Goal: Navigation & Orientation: Find specific page/section

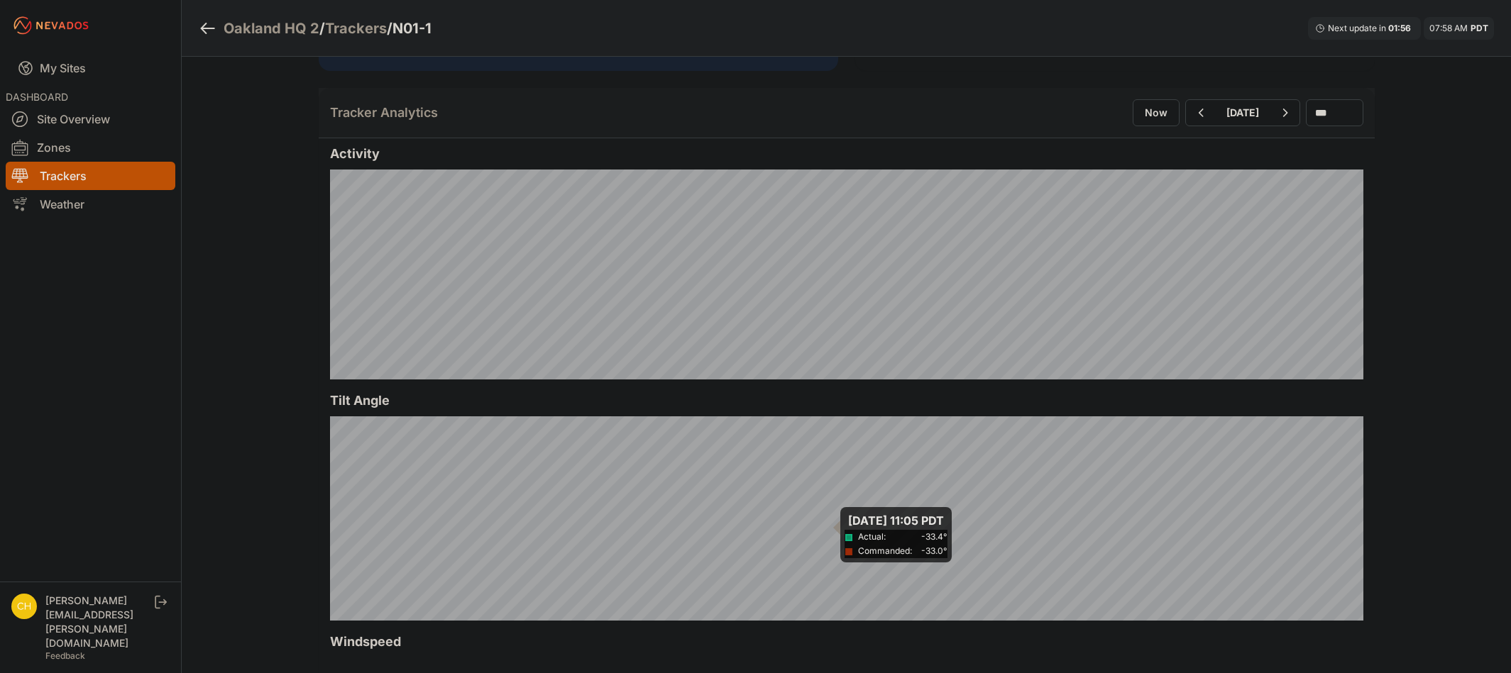
scroll to position [355, 0]
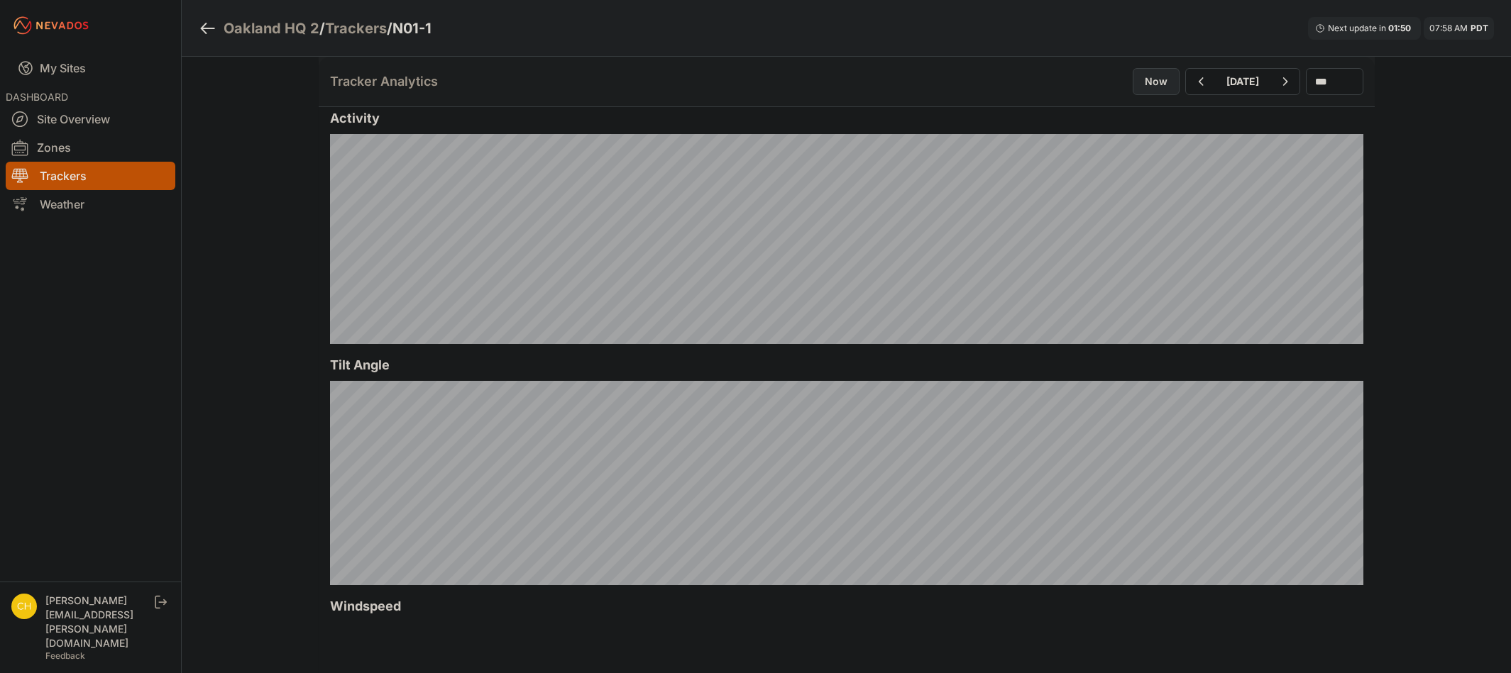
click at [1133, 89] on button "Now" at bounding box center [1156, 81] width 47 height 27
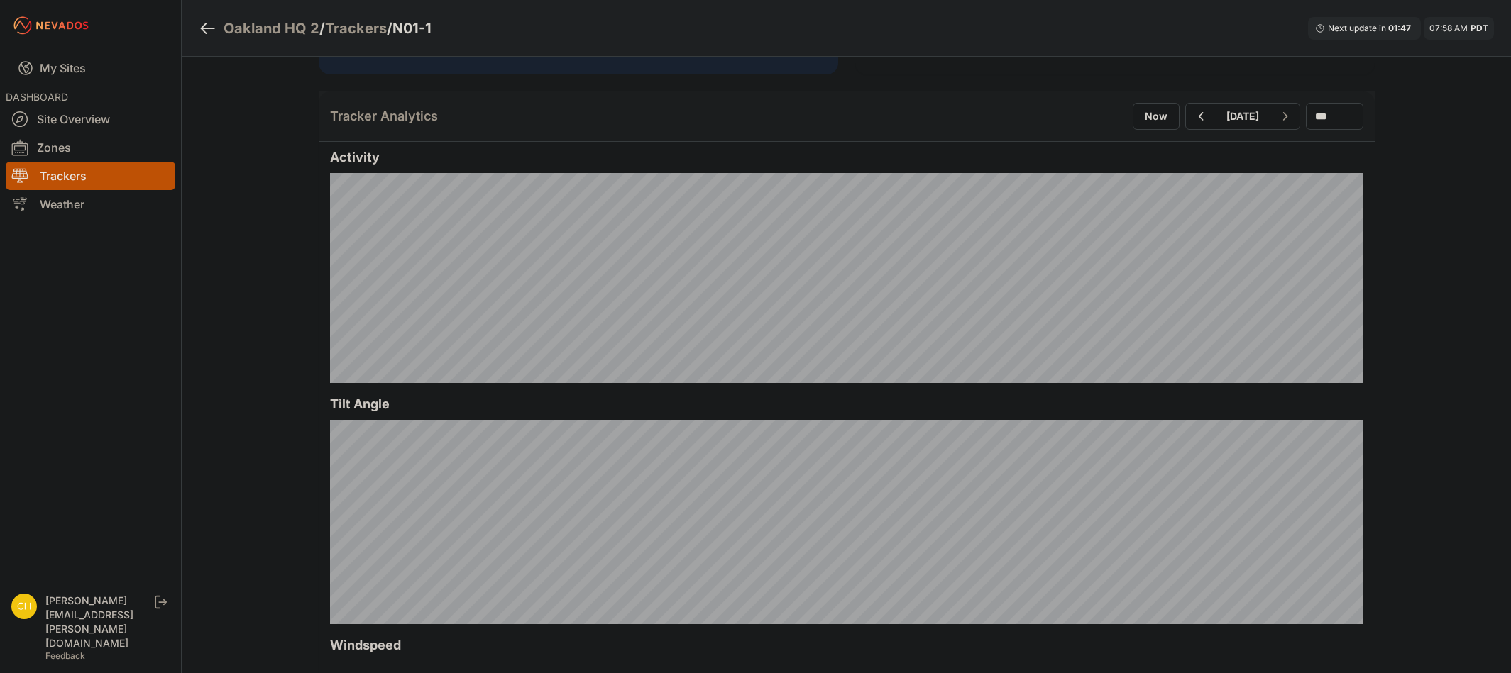
scroll to position [355, 0]
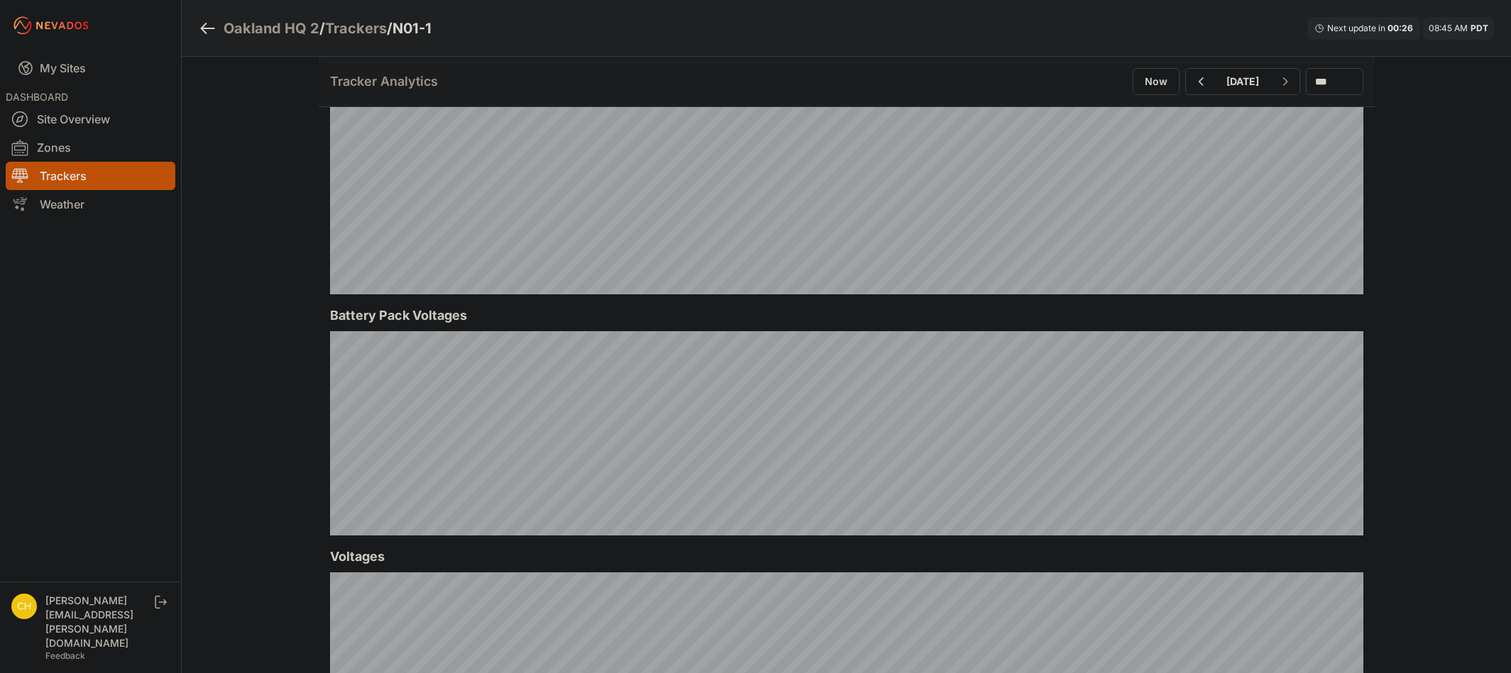
scroll to position [1125, 0]
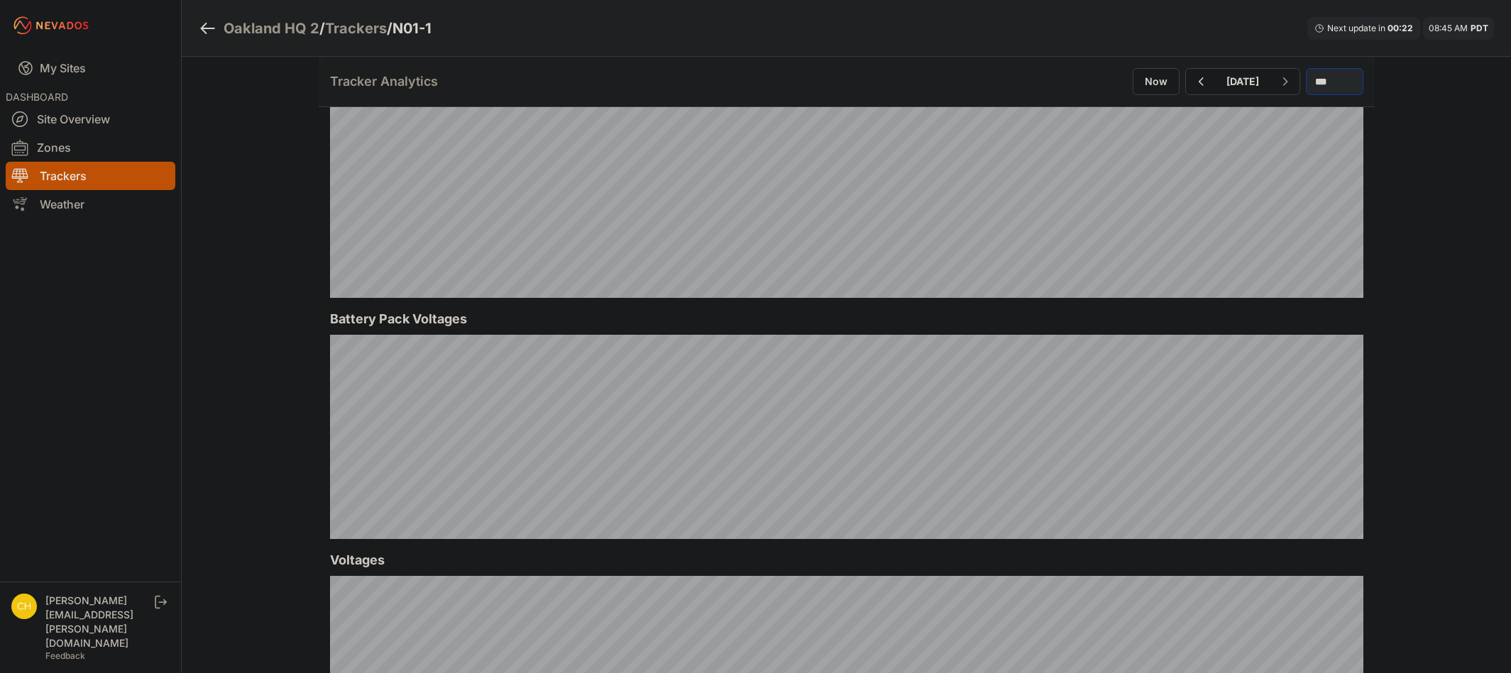
click at [1333, 82] on select "*** **** *****" at bounding box center [1334, 81] width 57 height 27
click at [1306, 68] on select "*** **** *****" at bounding box center [1334, 81] width 57 height 27
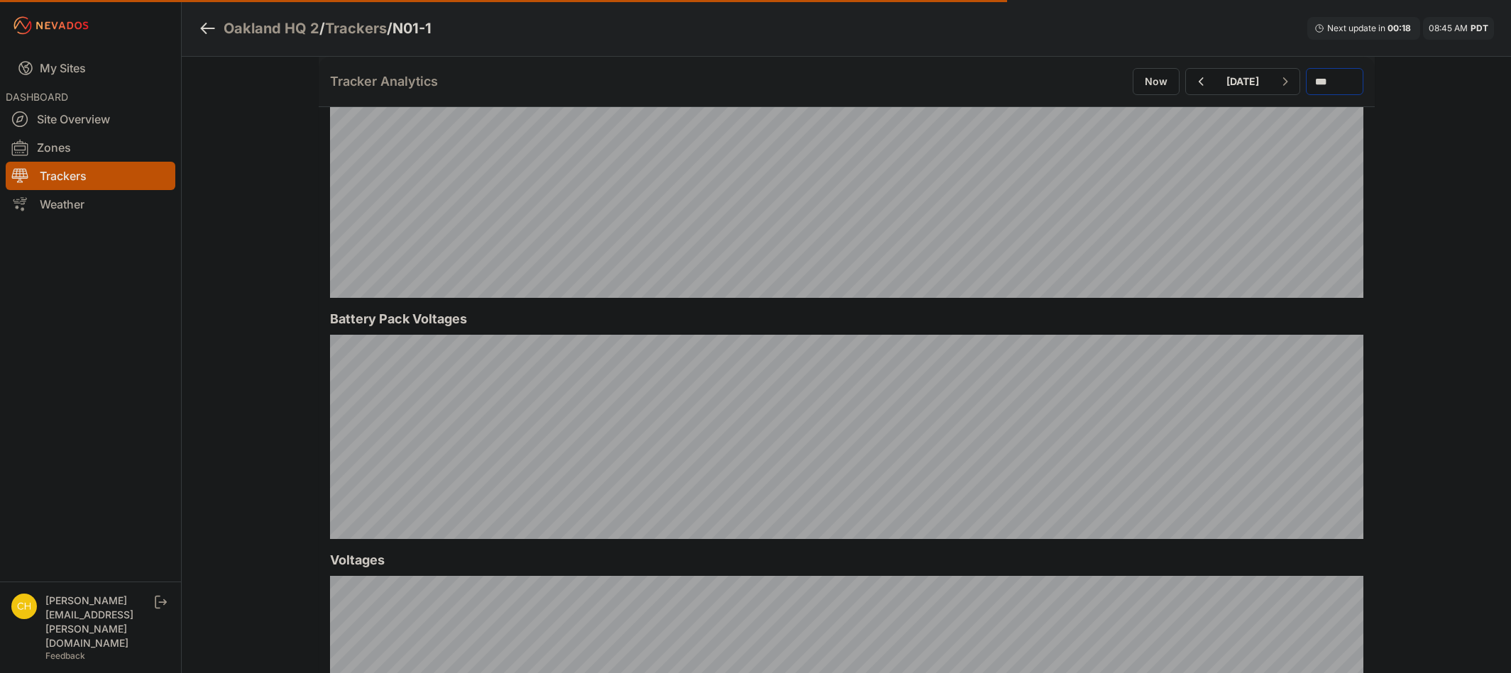
select select "******"
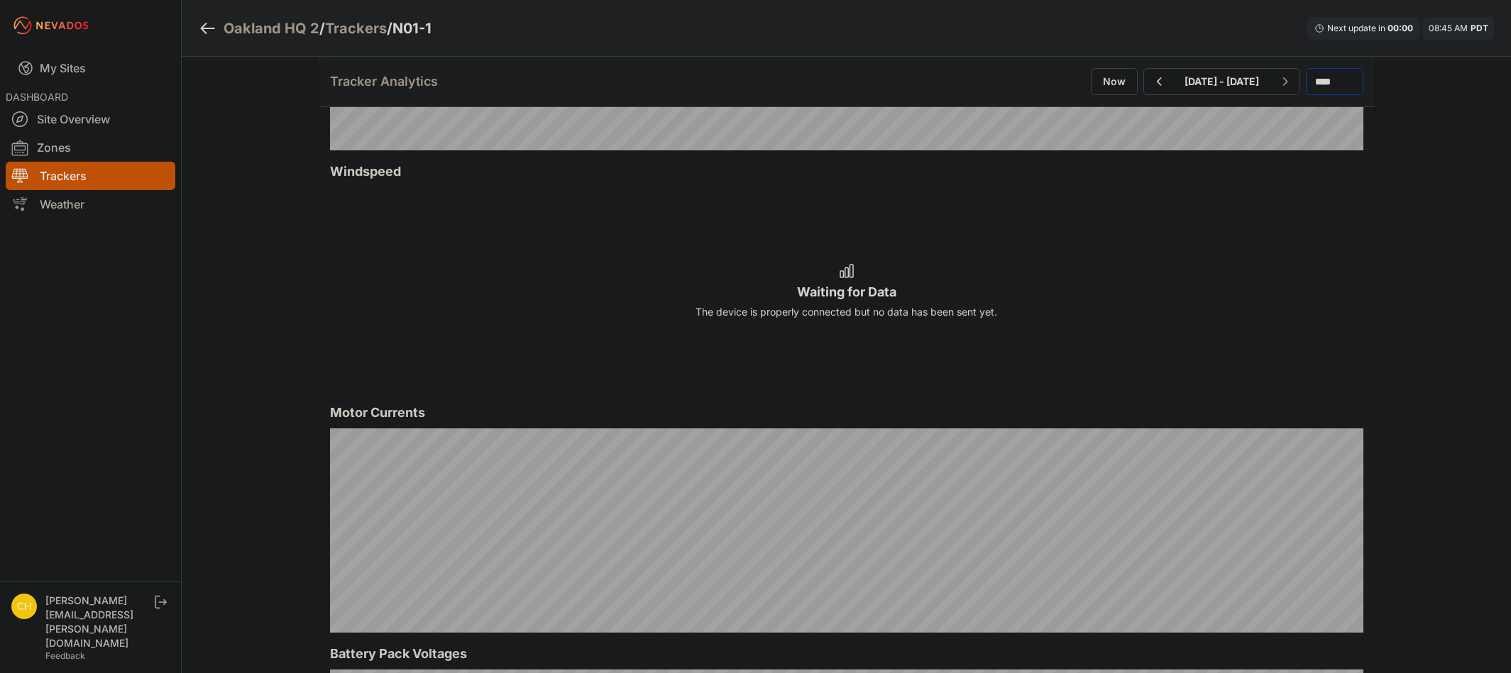
scroll to position [781, 0]
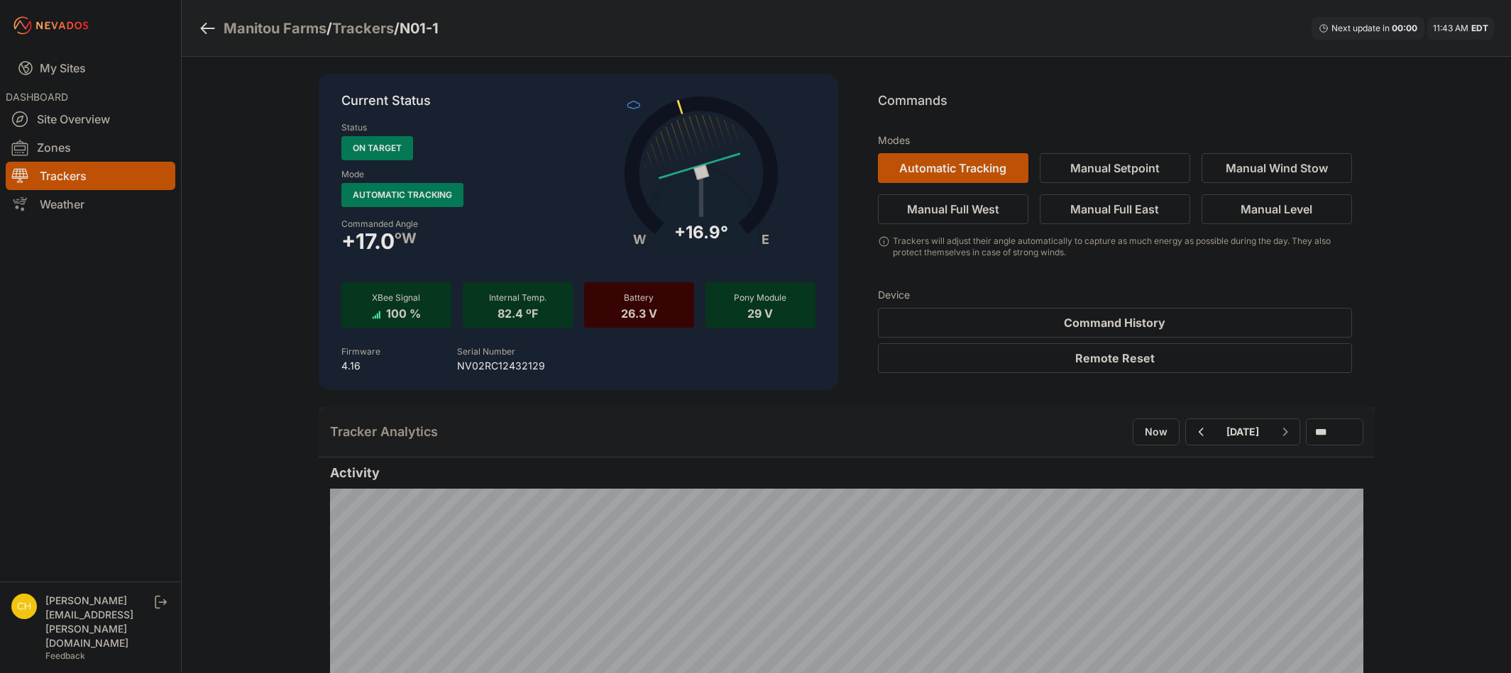
scroll to position [355, 0]
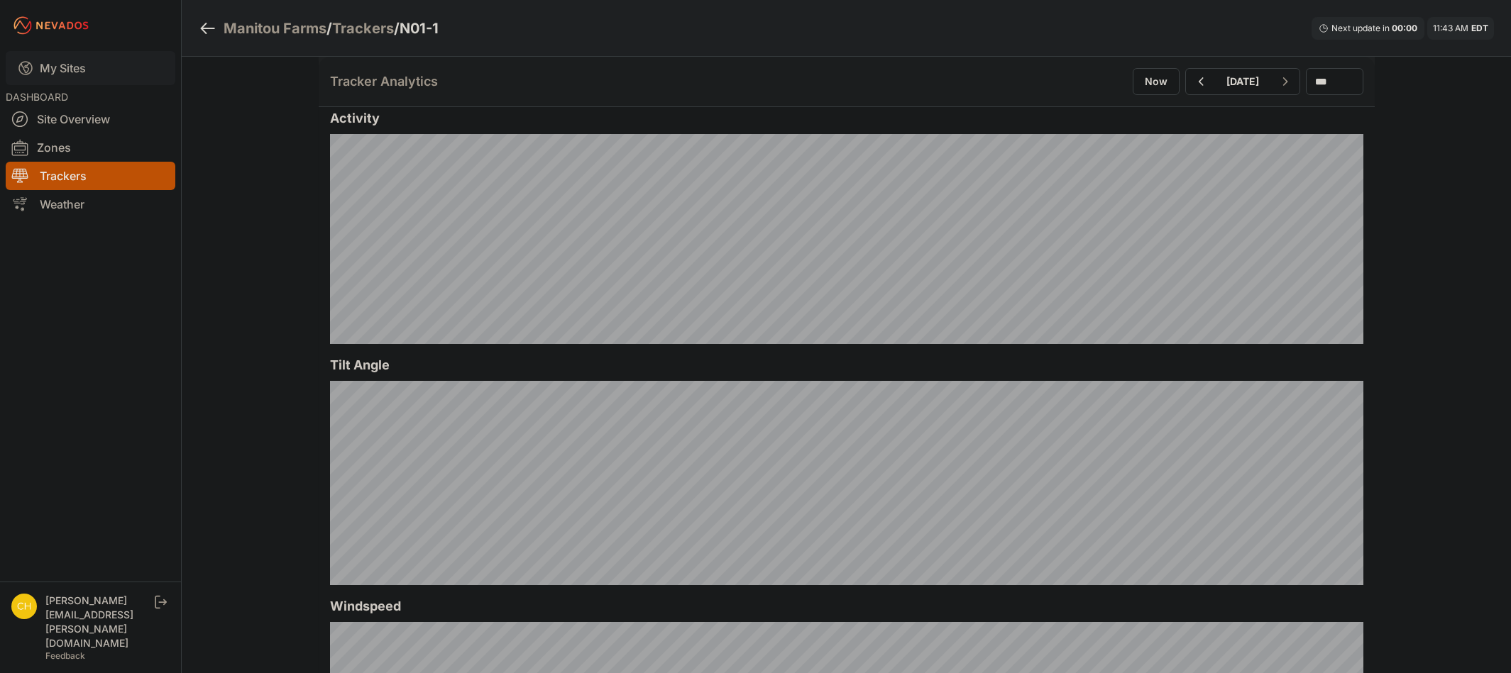
click at [82, 57] on link "My Sites" at bounding box center [91, 68] width 170 height 34
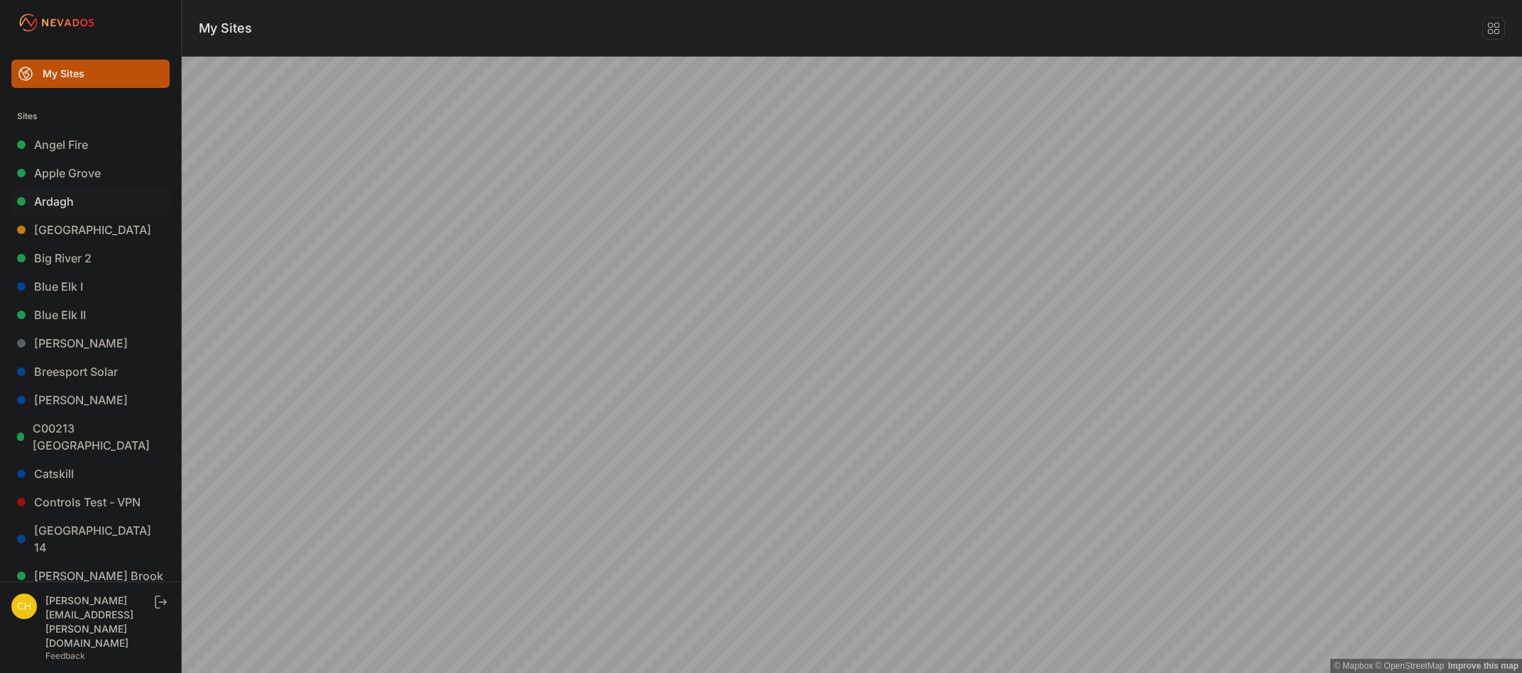
click at [72, 191] on link "Ardagh" at bounding box center [90, 201] width 158 height 28
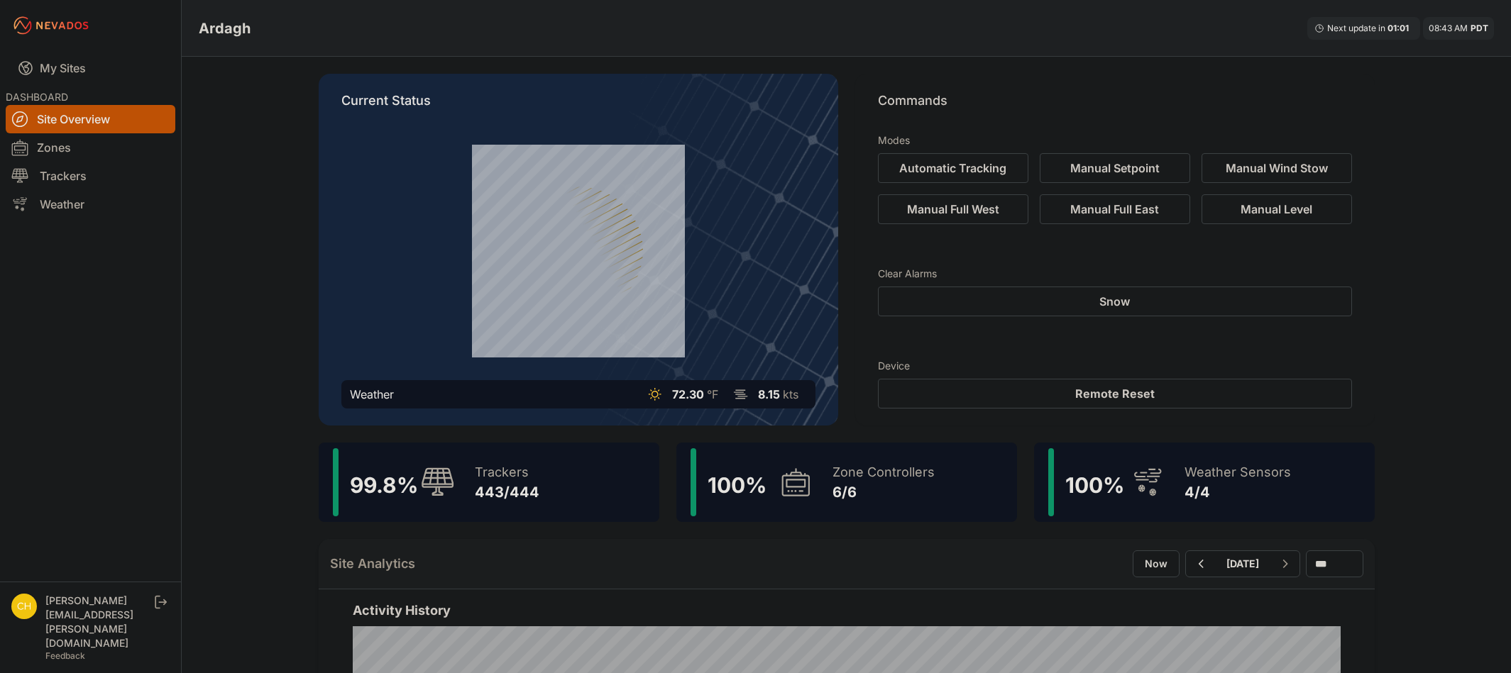
click at [759, 502] on div "100 %" at bounding box center [752, 483] width 122 height 68
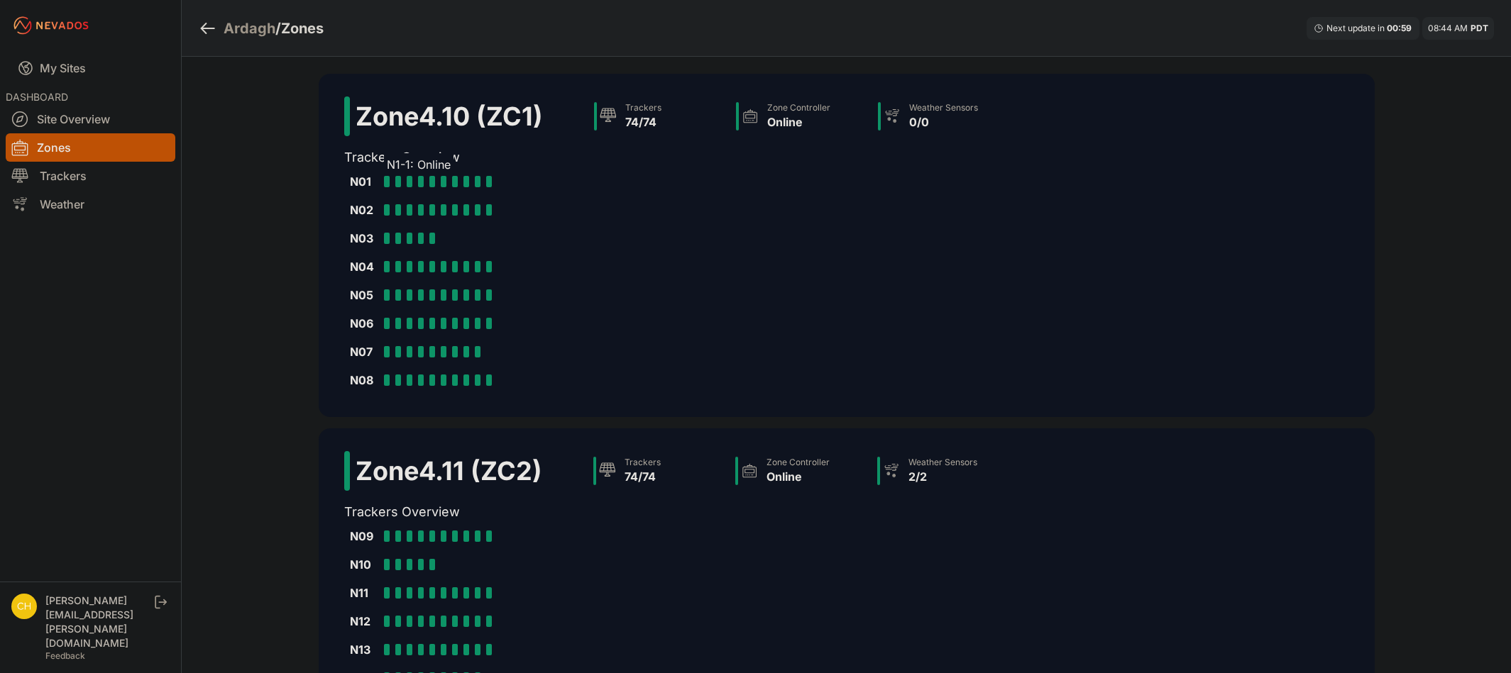
click at [384, 183] on div at bounding box center [387, 181] width 6 height 11
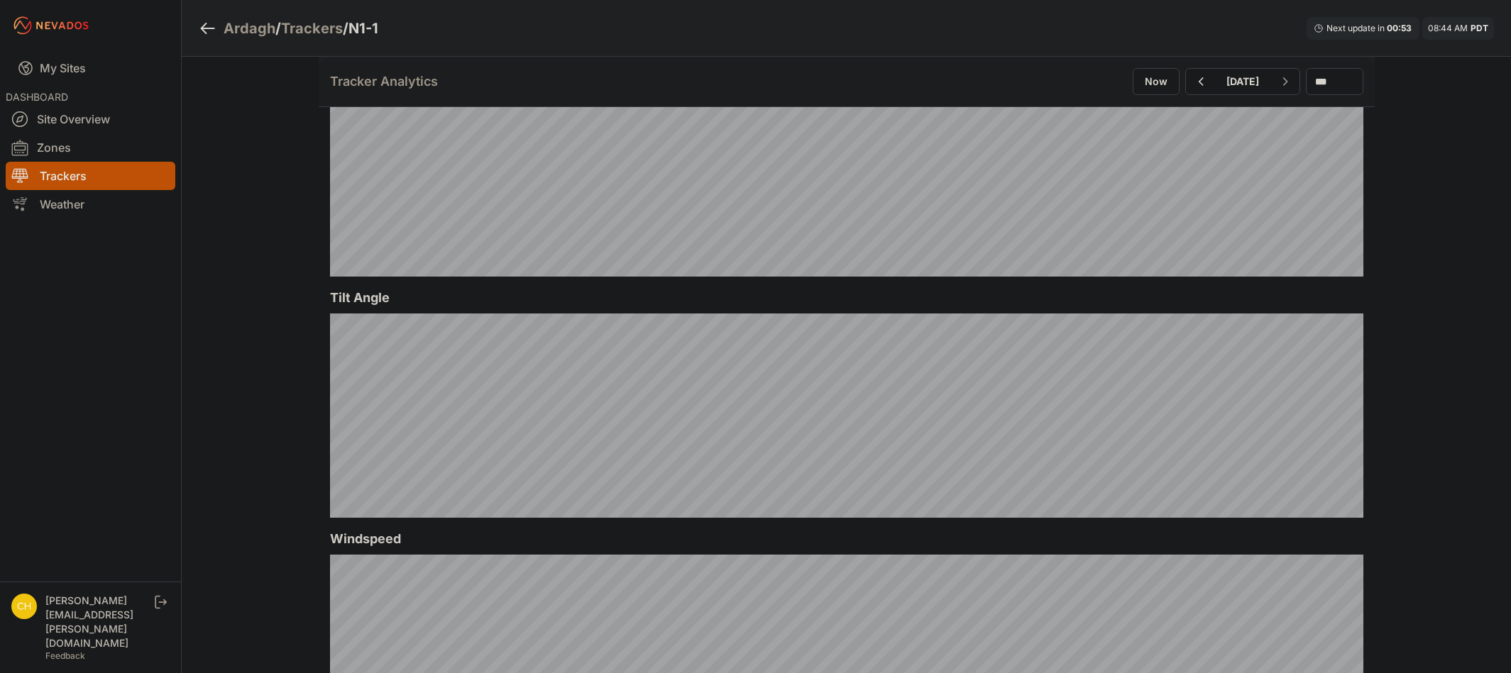
scroll to position [426, 0]
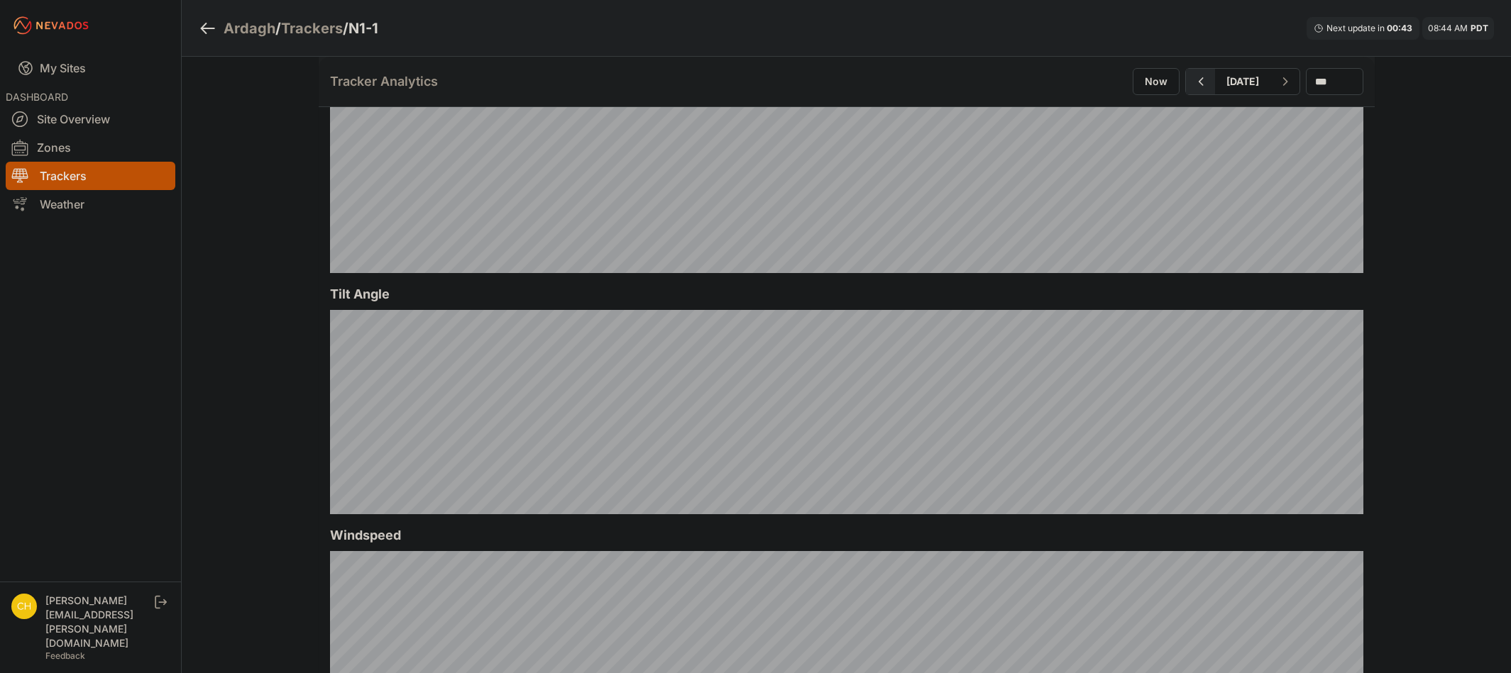
click at [1186, 89] on button "button" at bounding box center [1200, 82] width 29 height 26
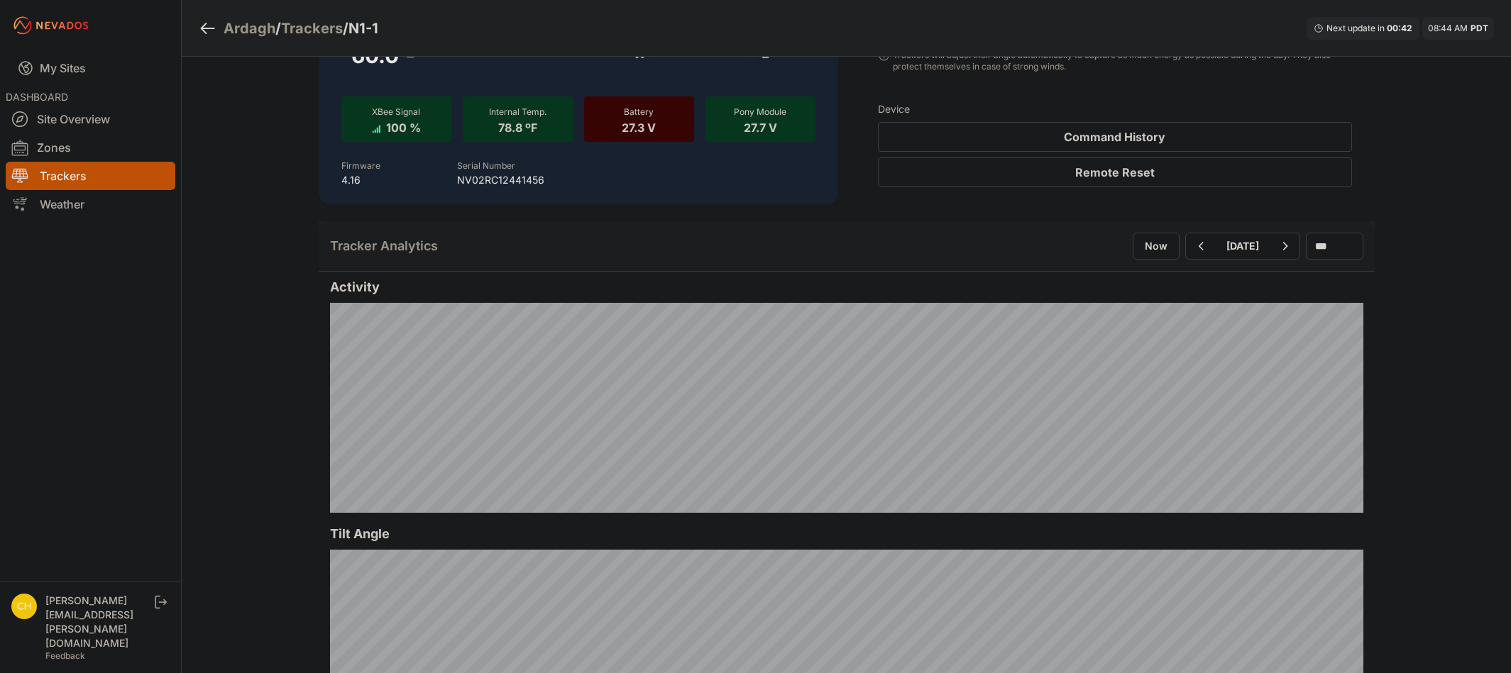
scroll to position [284, 0]
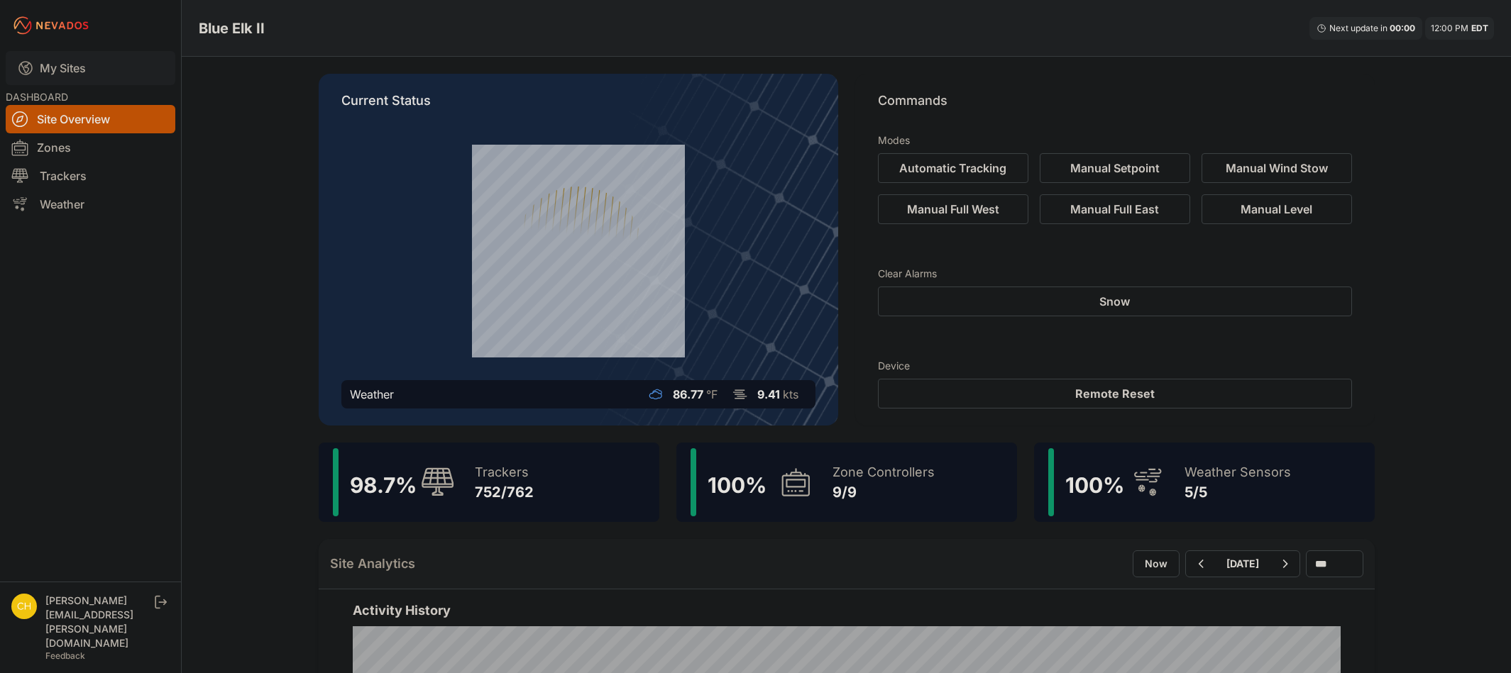
click at [31, 62] on icon at bounding box center [25, 68] width 17 height 17
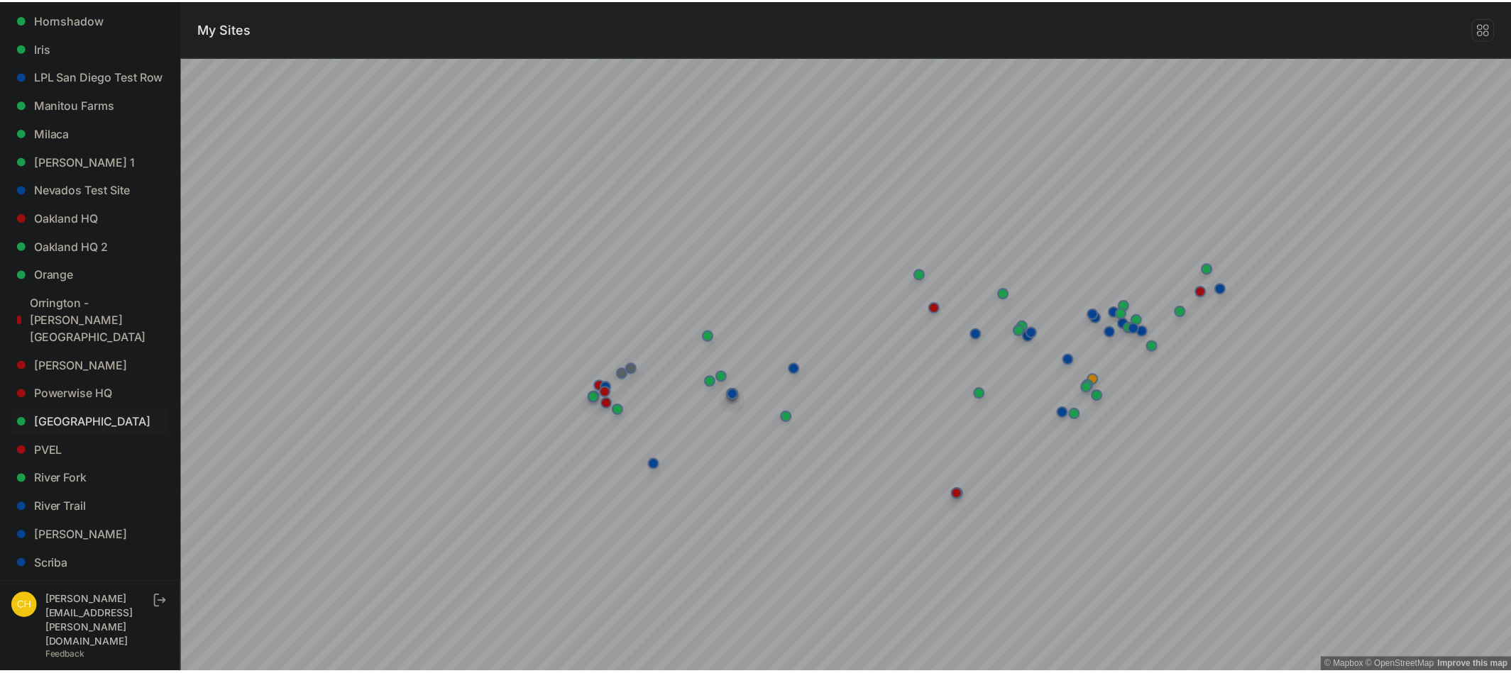
scroll to position [721, 0]
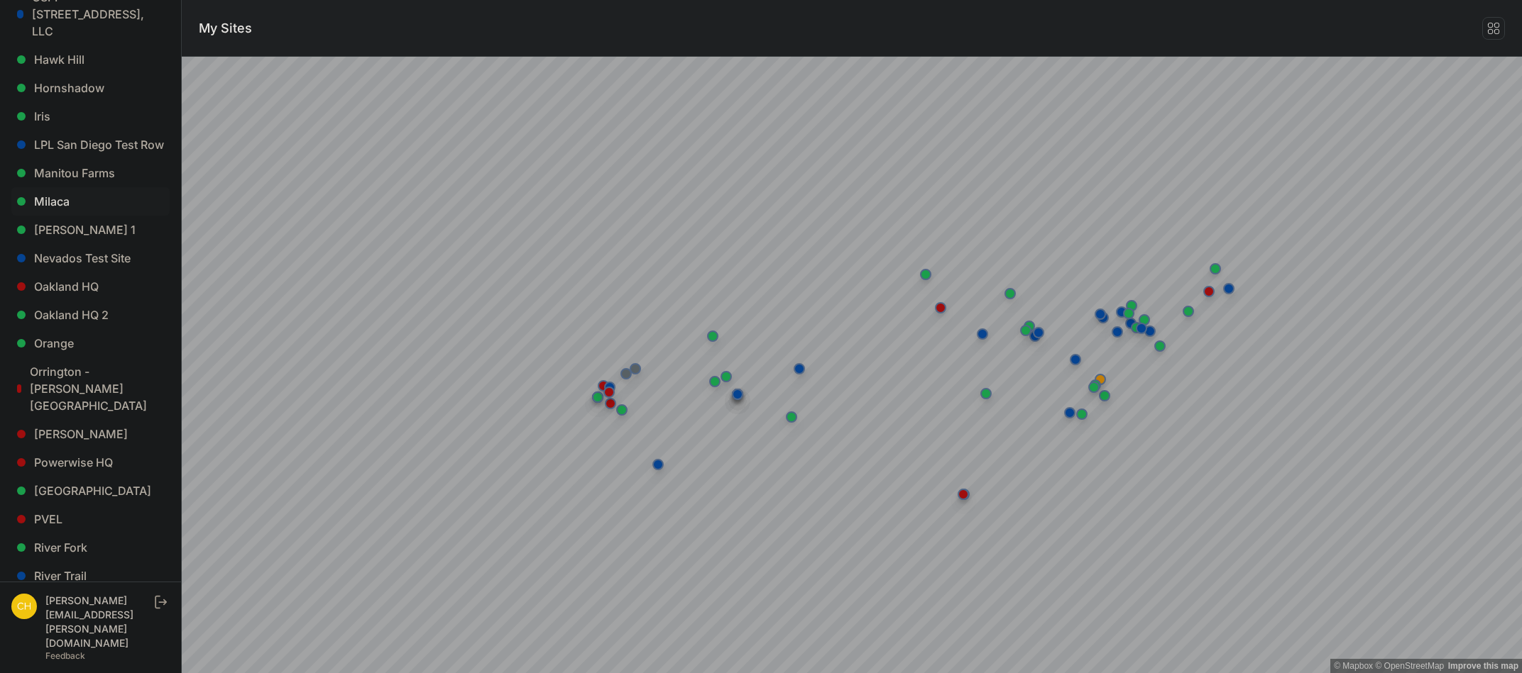
click at [79, 201] on link "Milaca" at bounding box center [90, 201] width 158 height 28
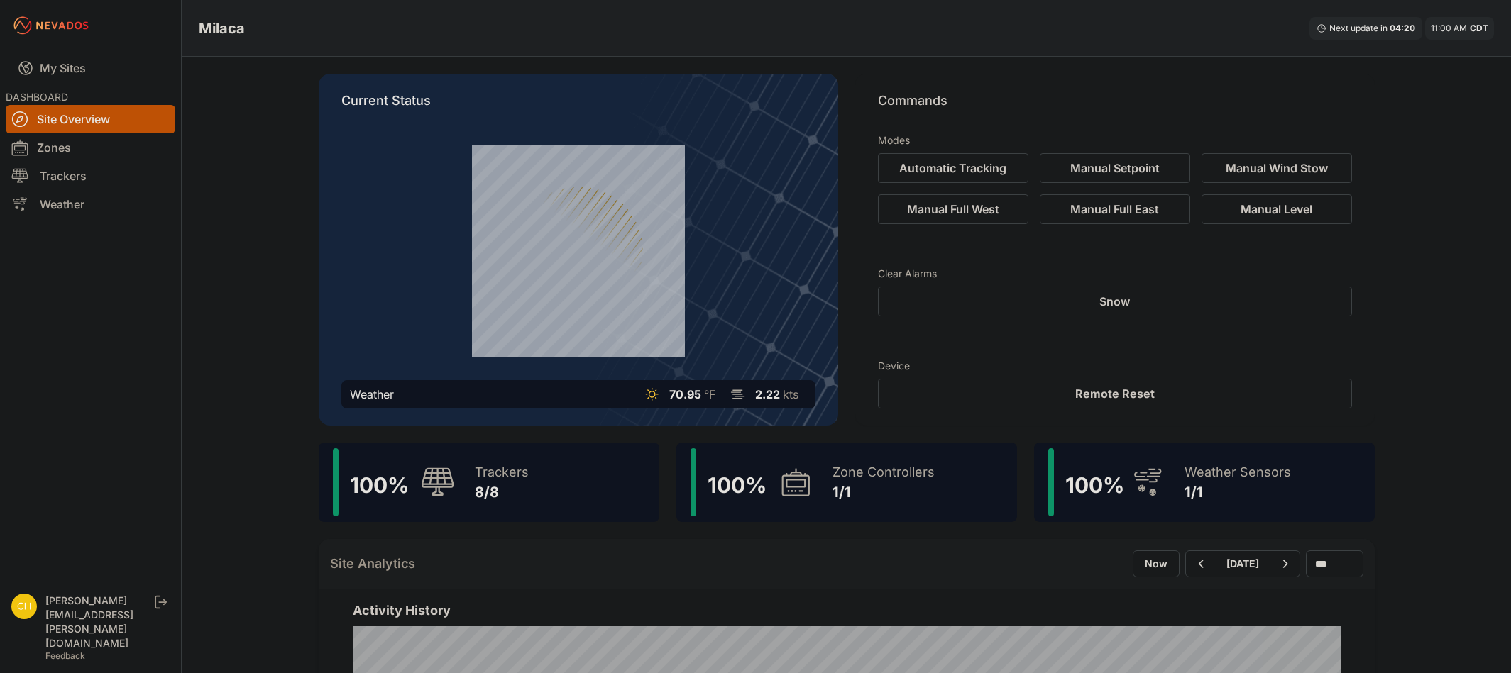
click at [488, 475] on div "Trackers" at bounding box center [502, 473] width 54 height 20
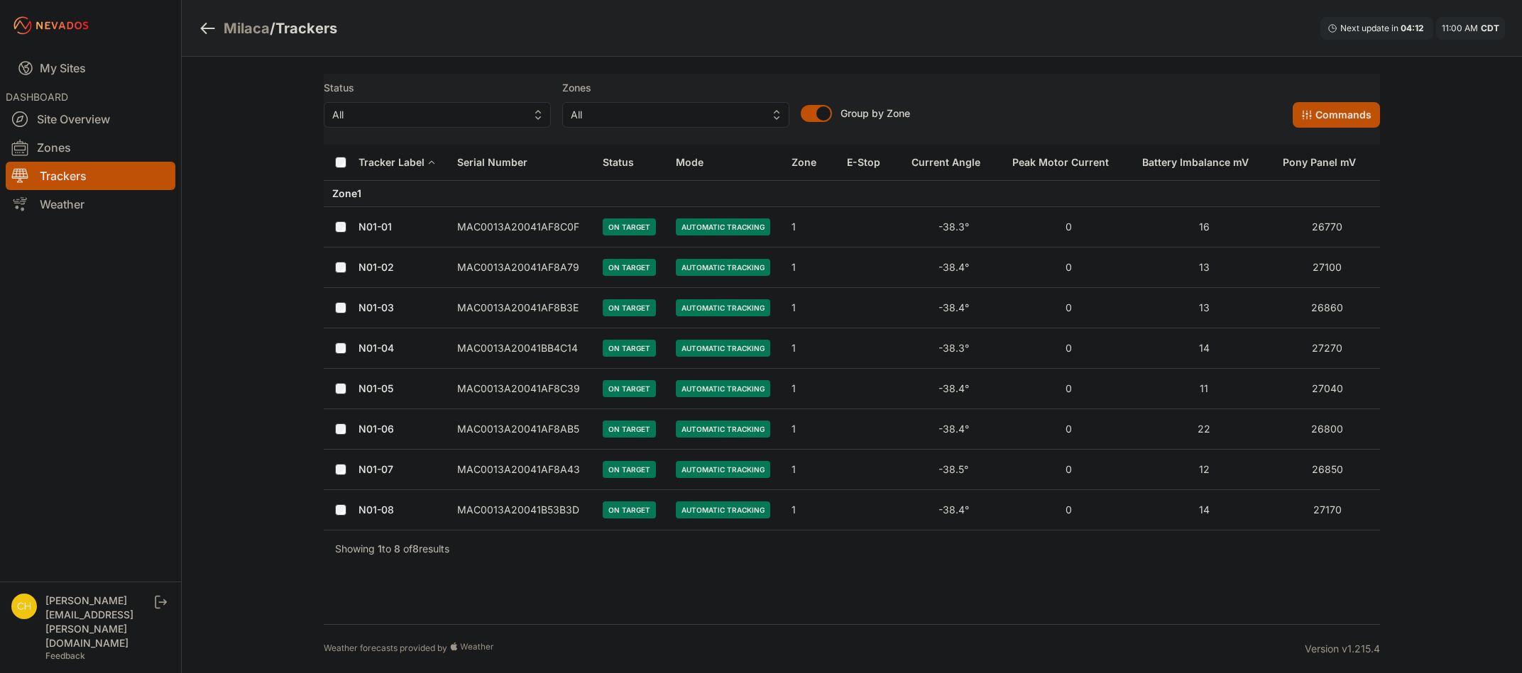
click at [370, 231] on link "N01-01" at bounding box center [374, 227] width 33 height 12
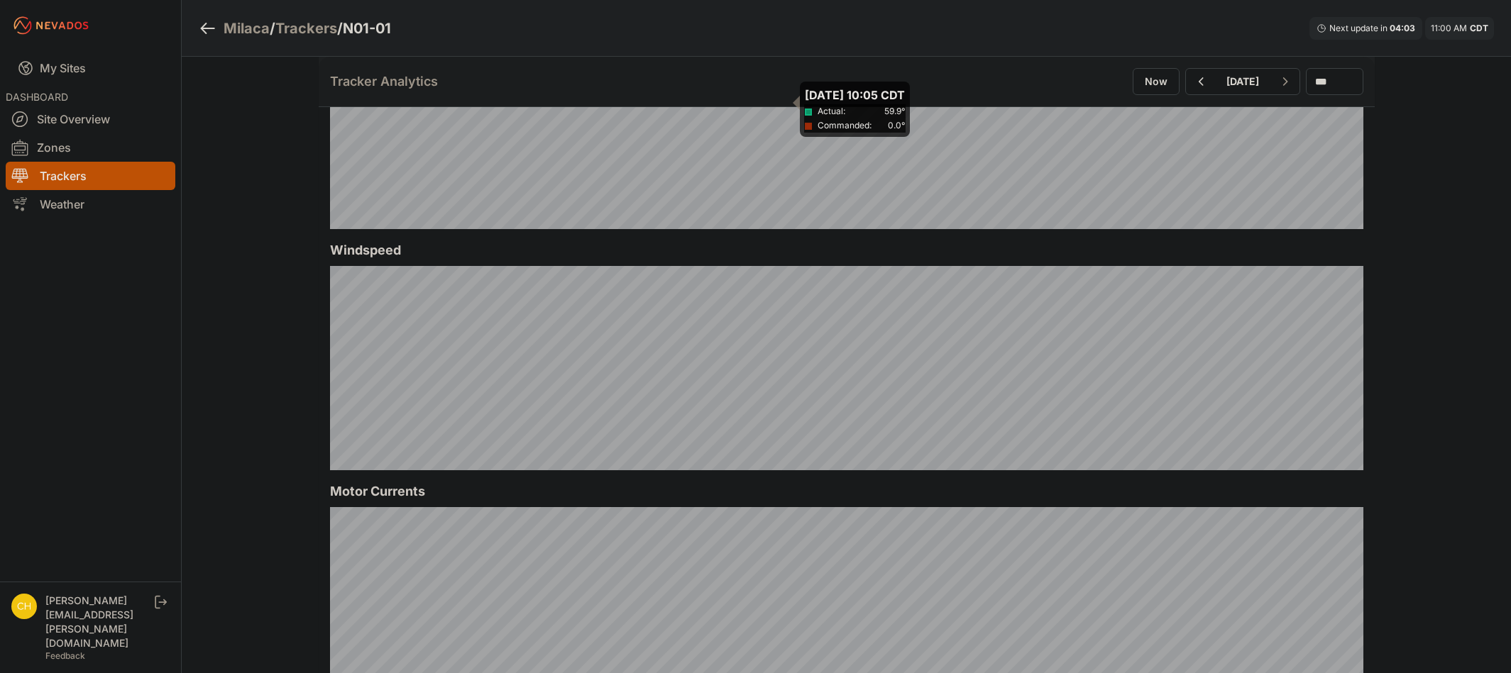
scroll to position [628, 0]
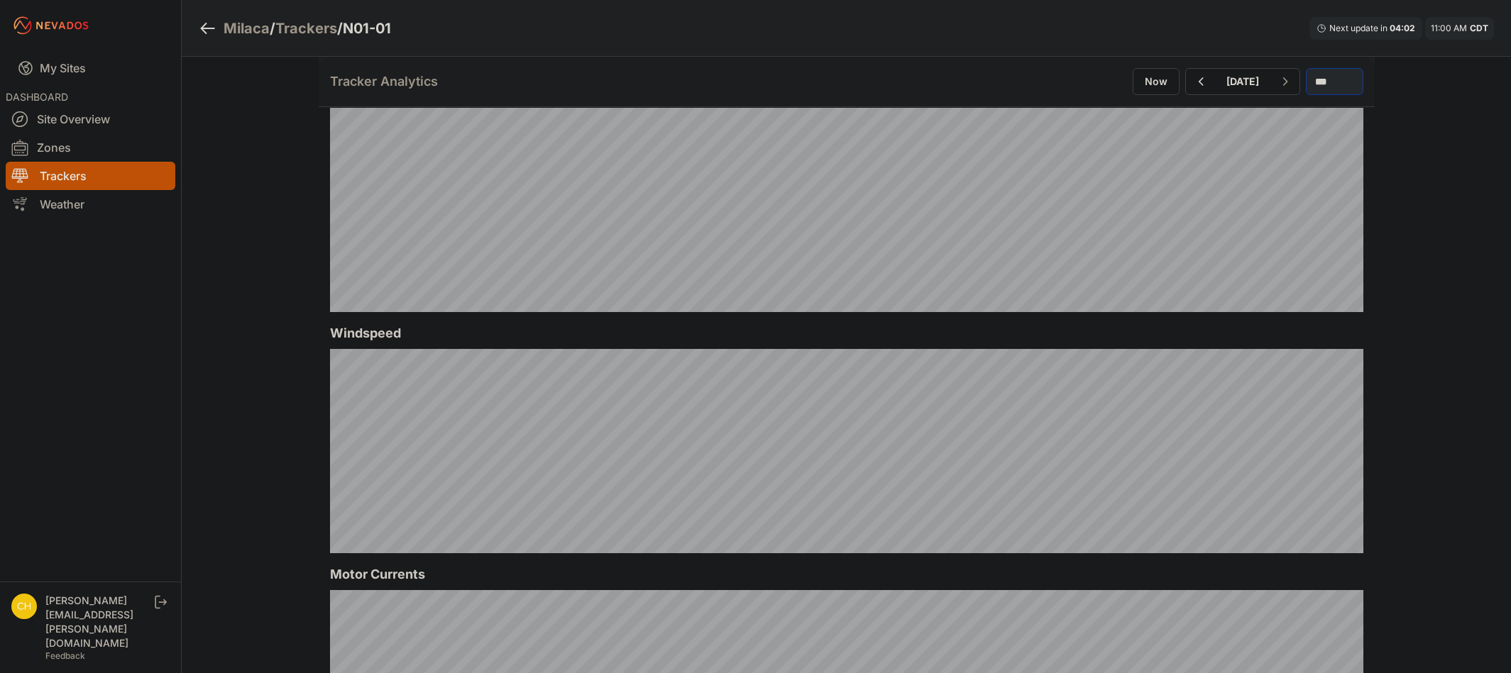
click at [1309, 80] on select "*** **** *****" at bounding box center [1334, 81] width 57 height 27
click at [1306, 68] on select "*** **** *****" at bounding box center [1334, 81] width 57 height 27
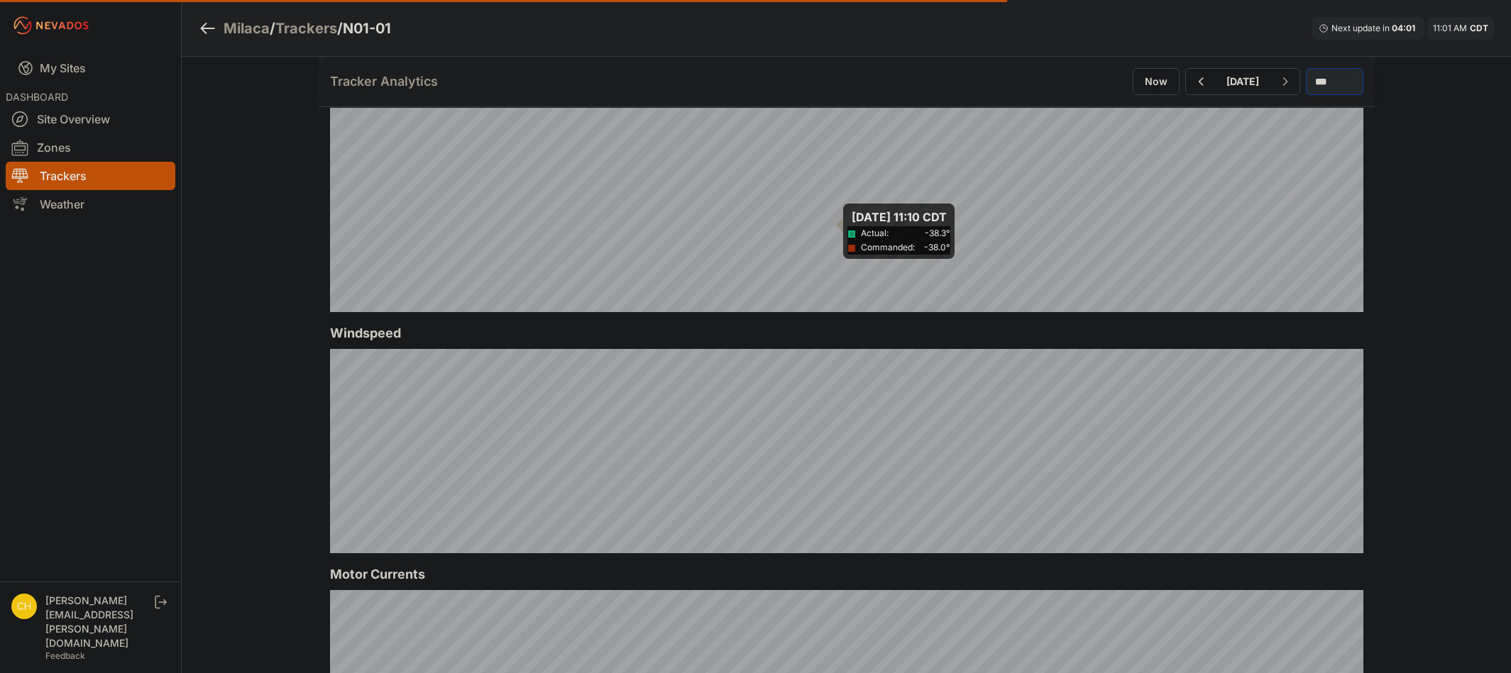
select select "******"
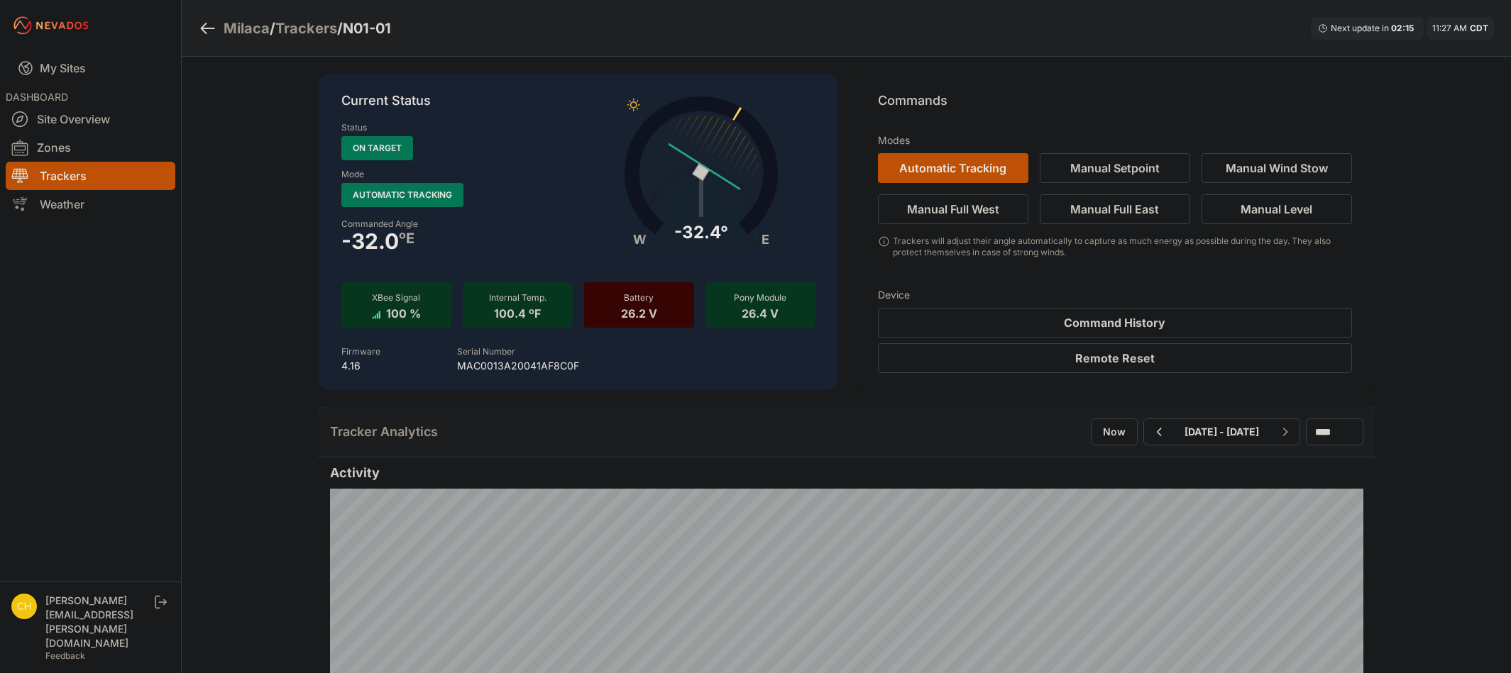
select select "******"
click at [66, 62] on link "My Sites" at bounding box center [91, 68] width 170 height 34
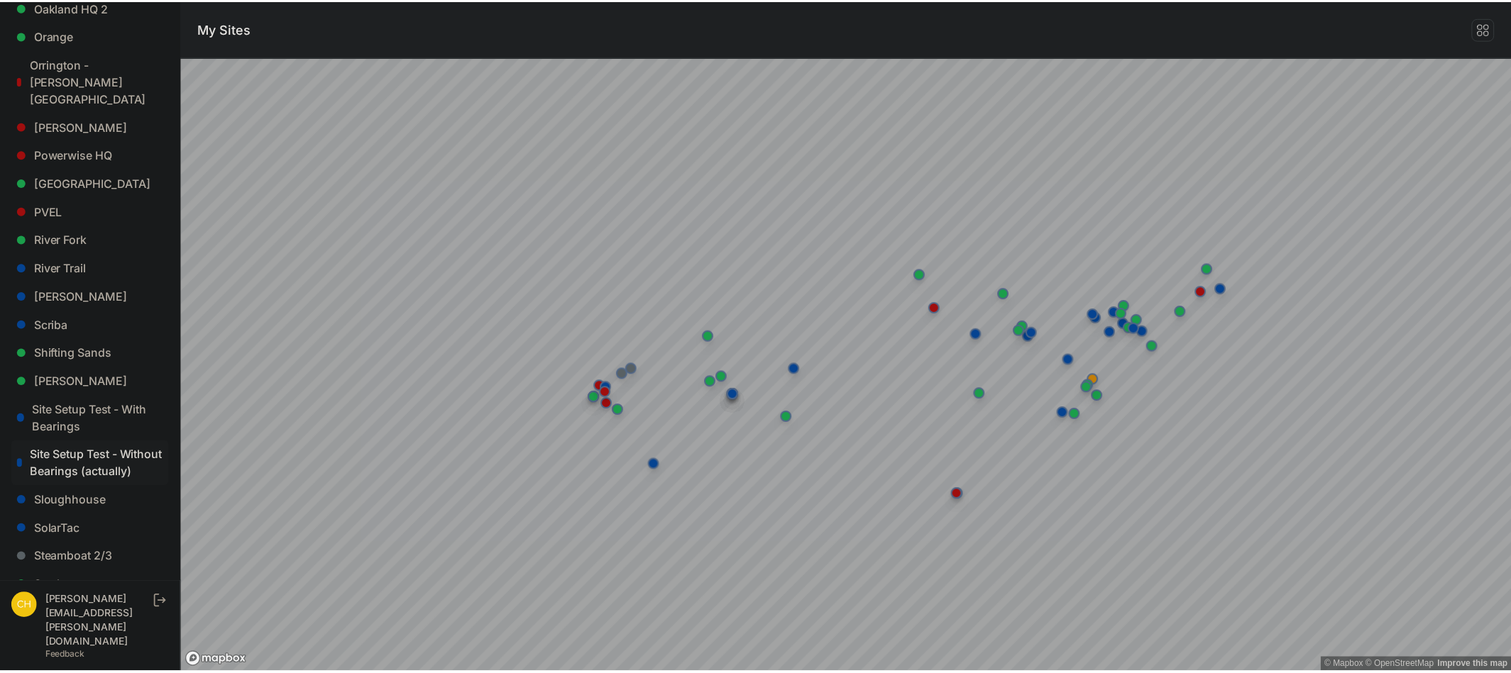
scroll to position [1064, 0]
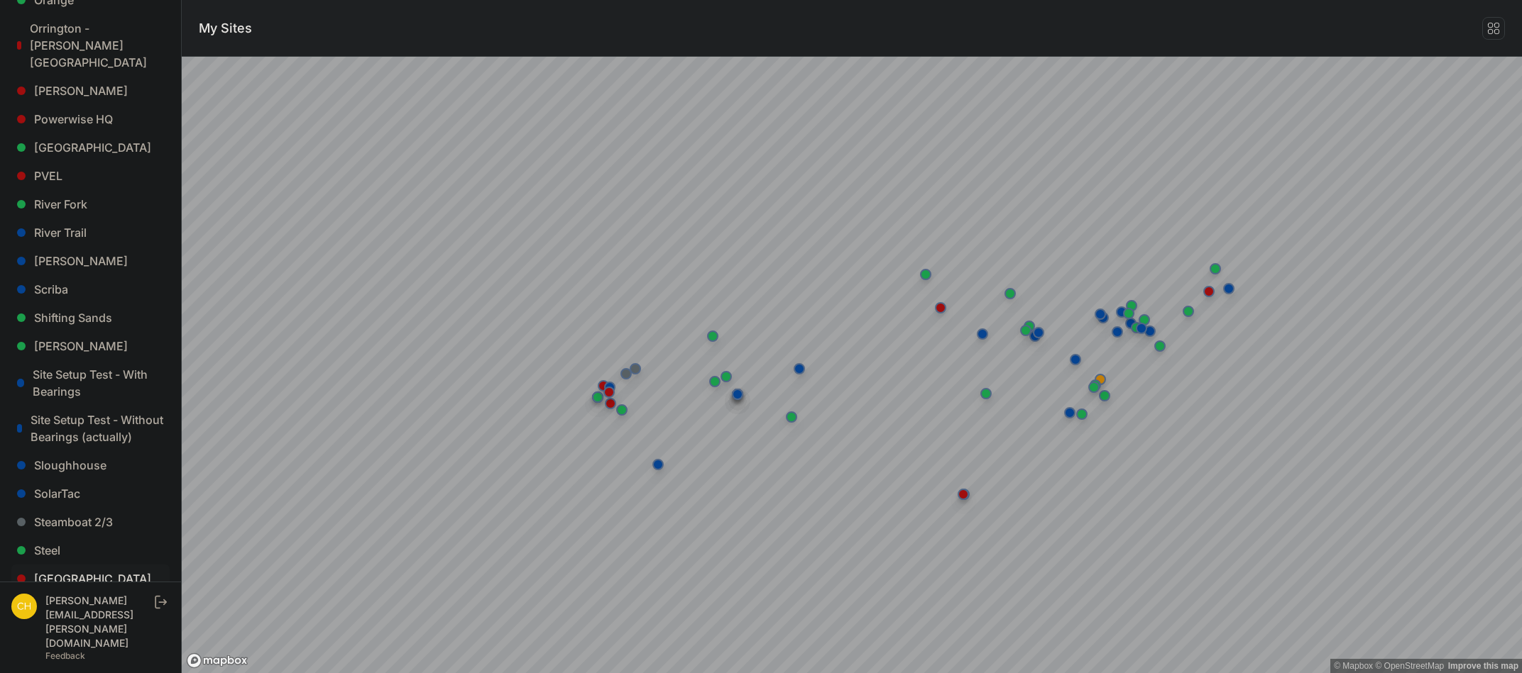
click at [93, 582] on link "[GEOGRAPHIC_DATA]" at bounding box center [90, 579] width 158 height 28
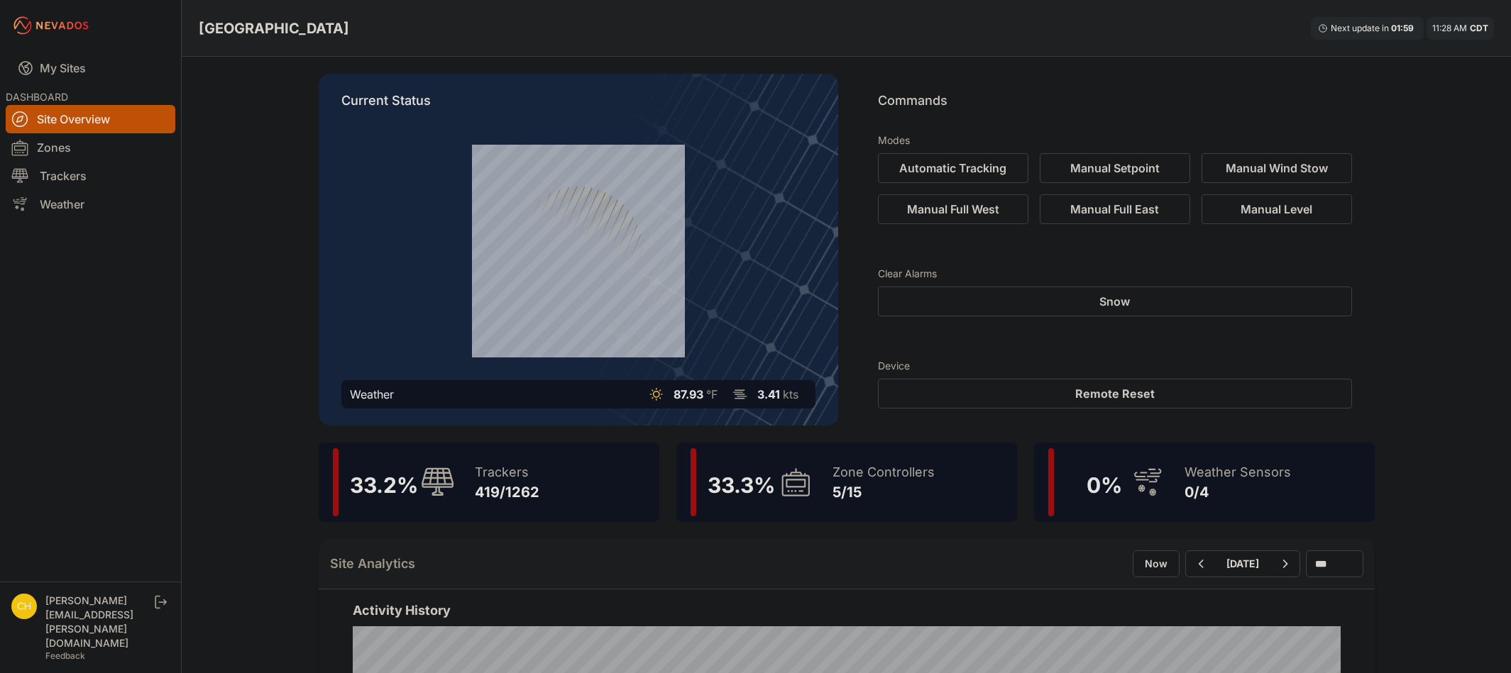
click at [895, 490] on div "5/15" at bounding box center [883, 493] width 102 height 20
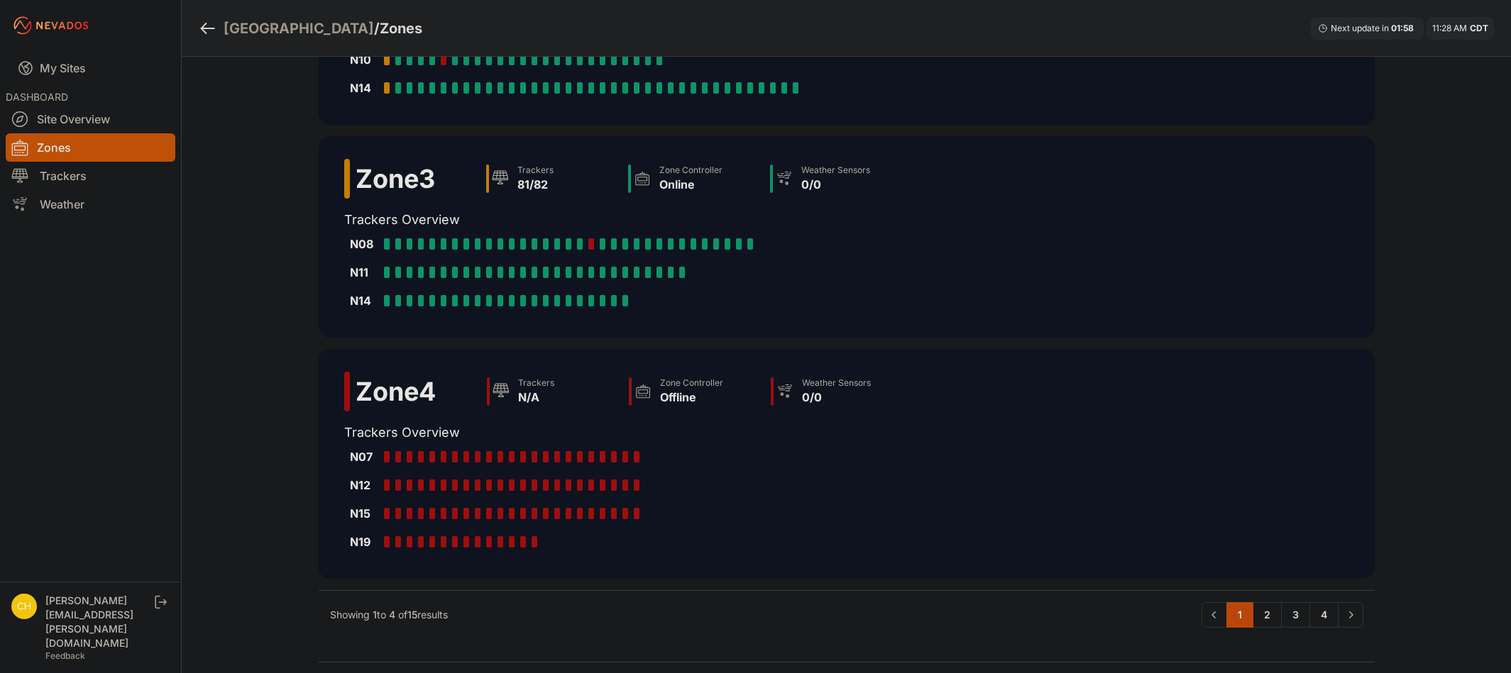
scroll to position [426, 0]
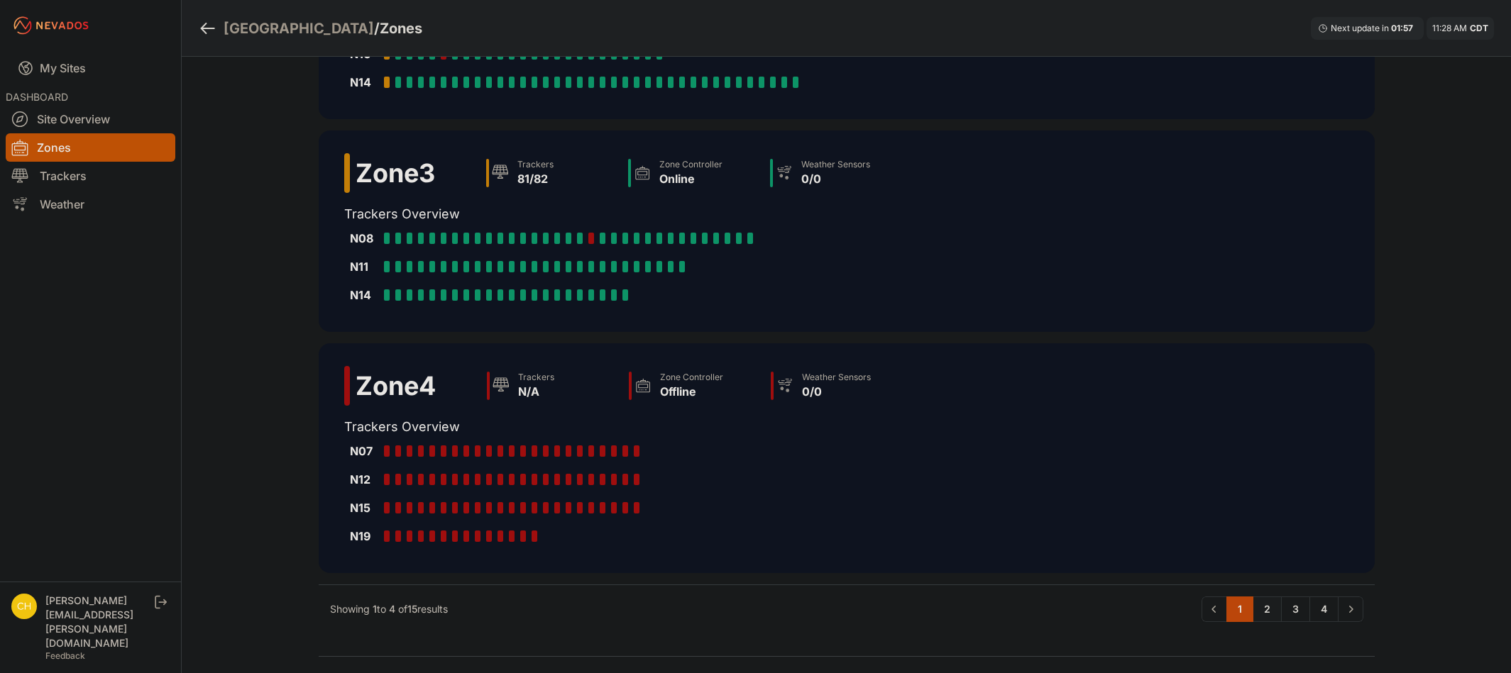
click at [1265, 608] on link "2" at bounding box center [1267, 610] width 29 height 26
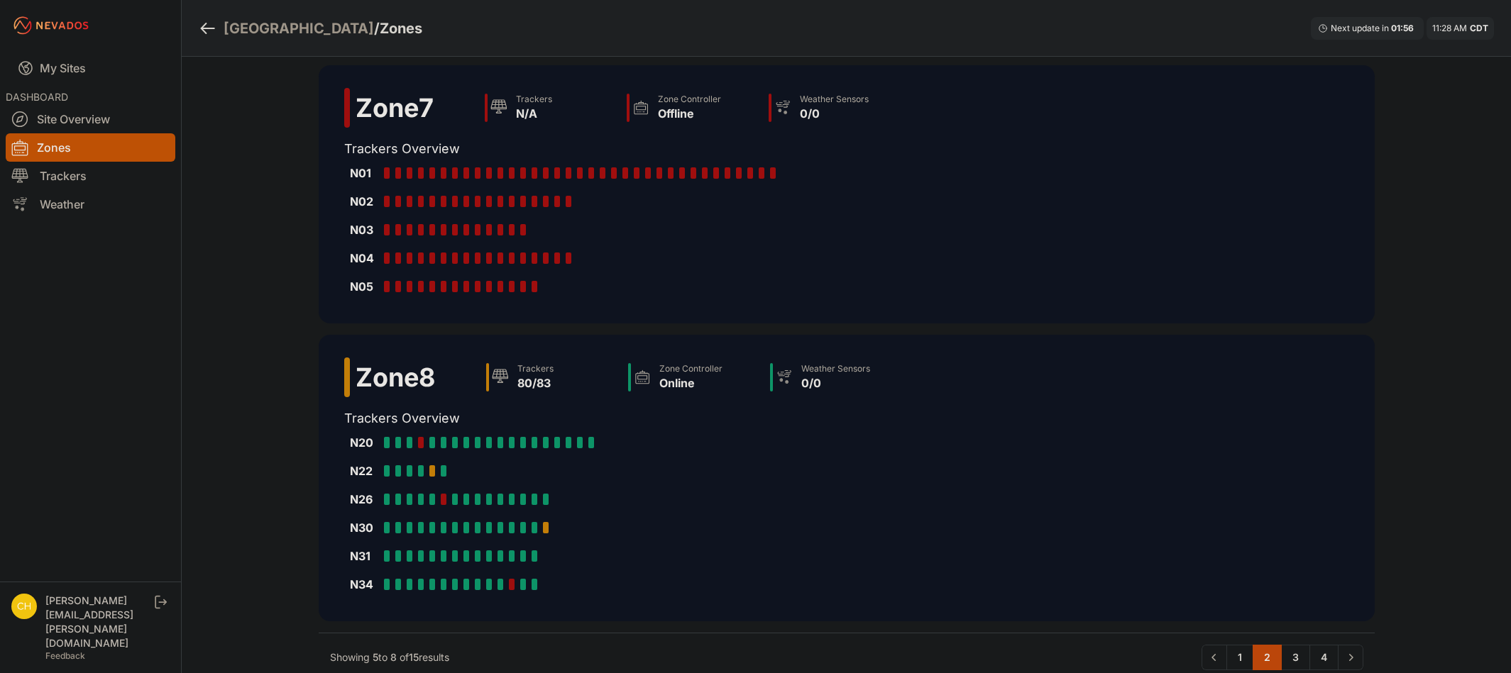
scroll to position [543, 0]
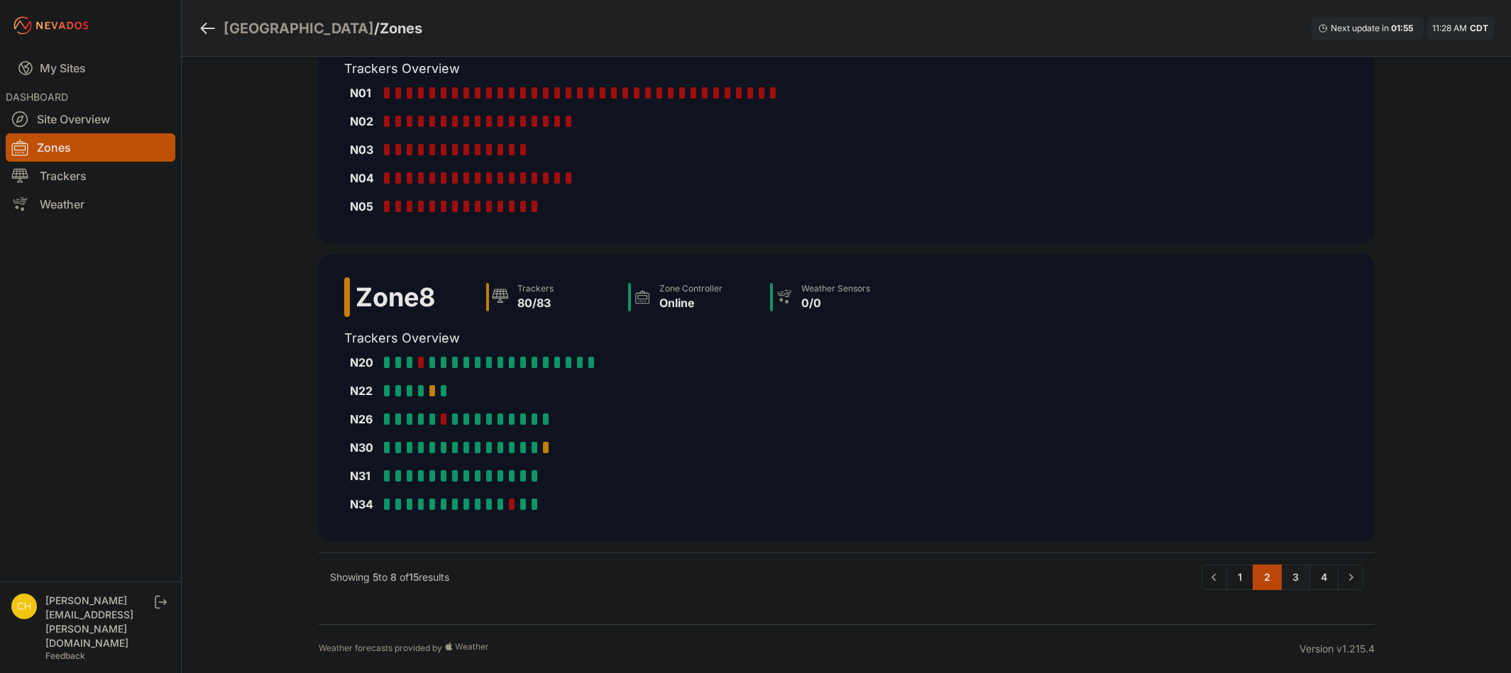
click at [1293, 581] on link "3" at bounding box center [1295, 578] width 29 height 26
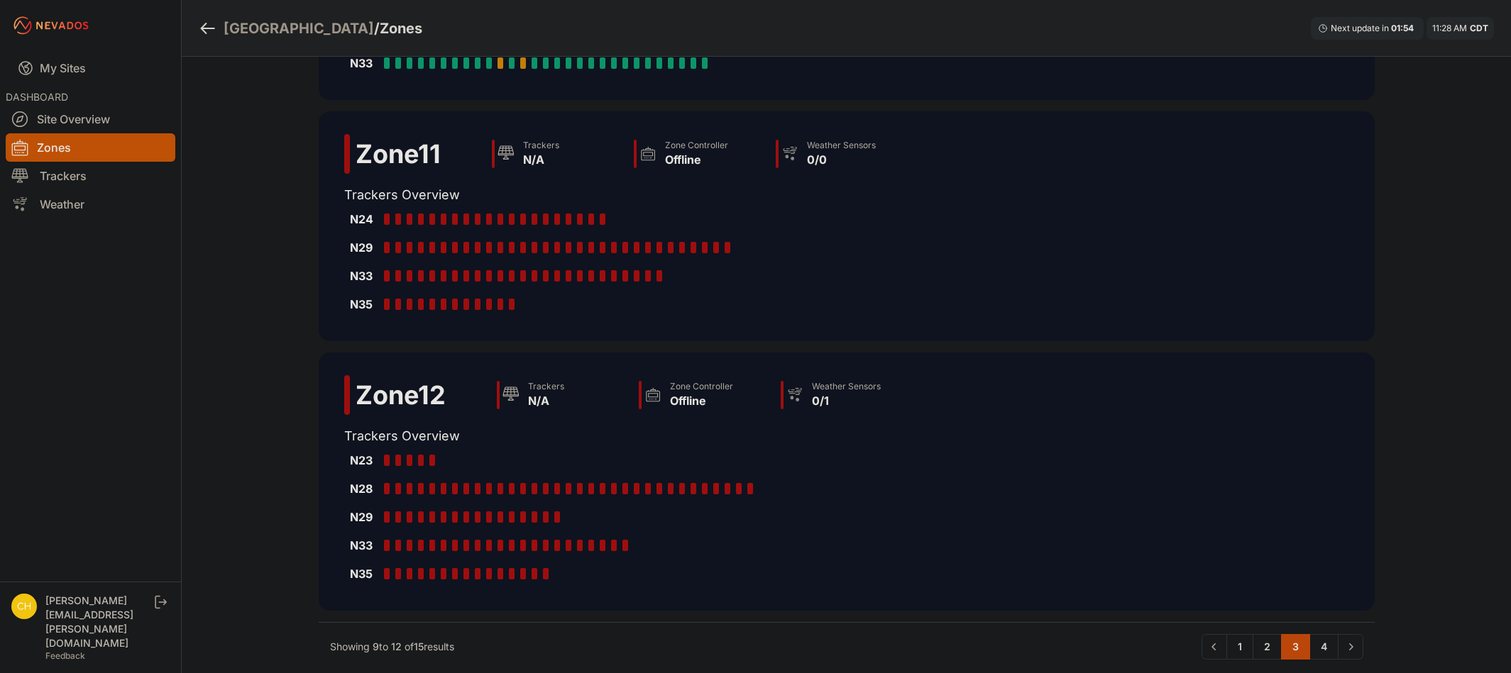
scroll to position [426, 0]
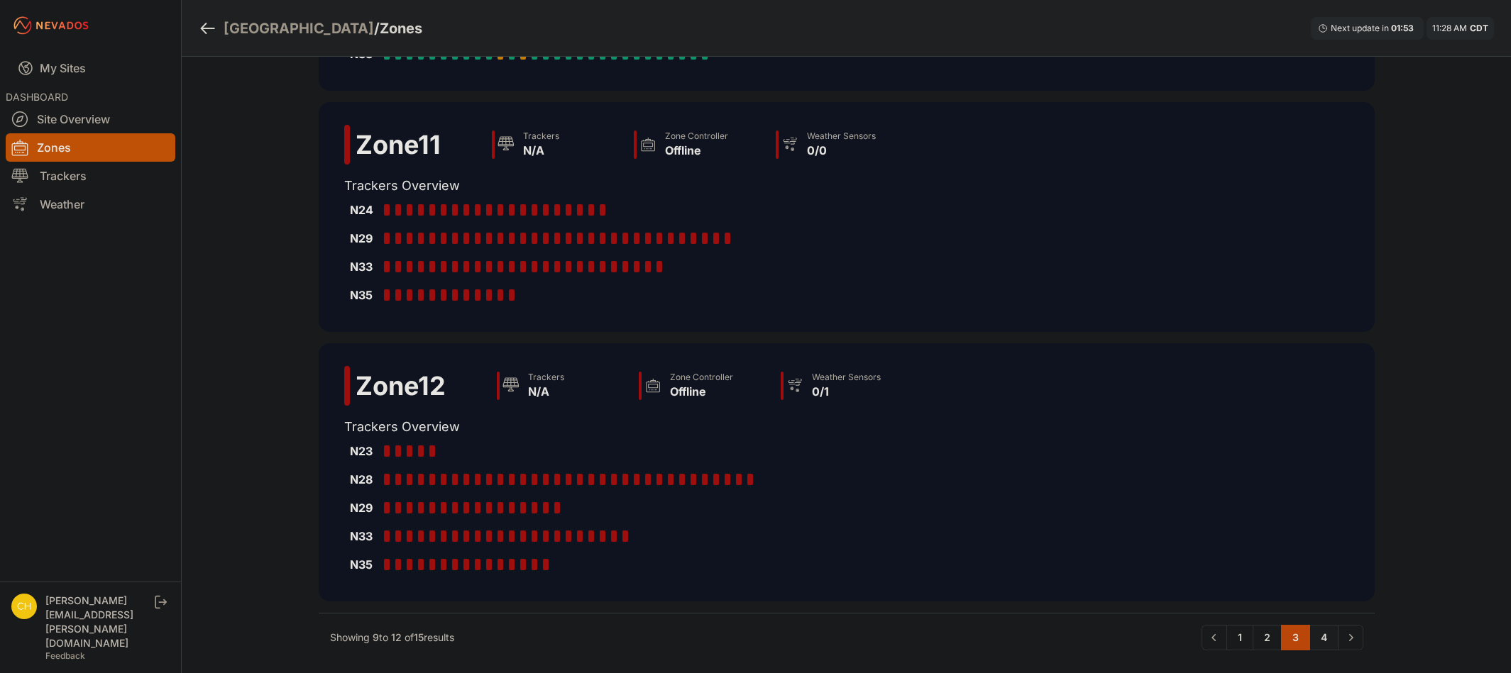
click at [1316, 632] on link "4" at bounding box center [1323, 638] width 29 height 26
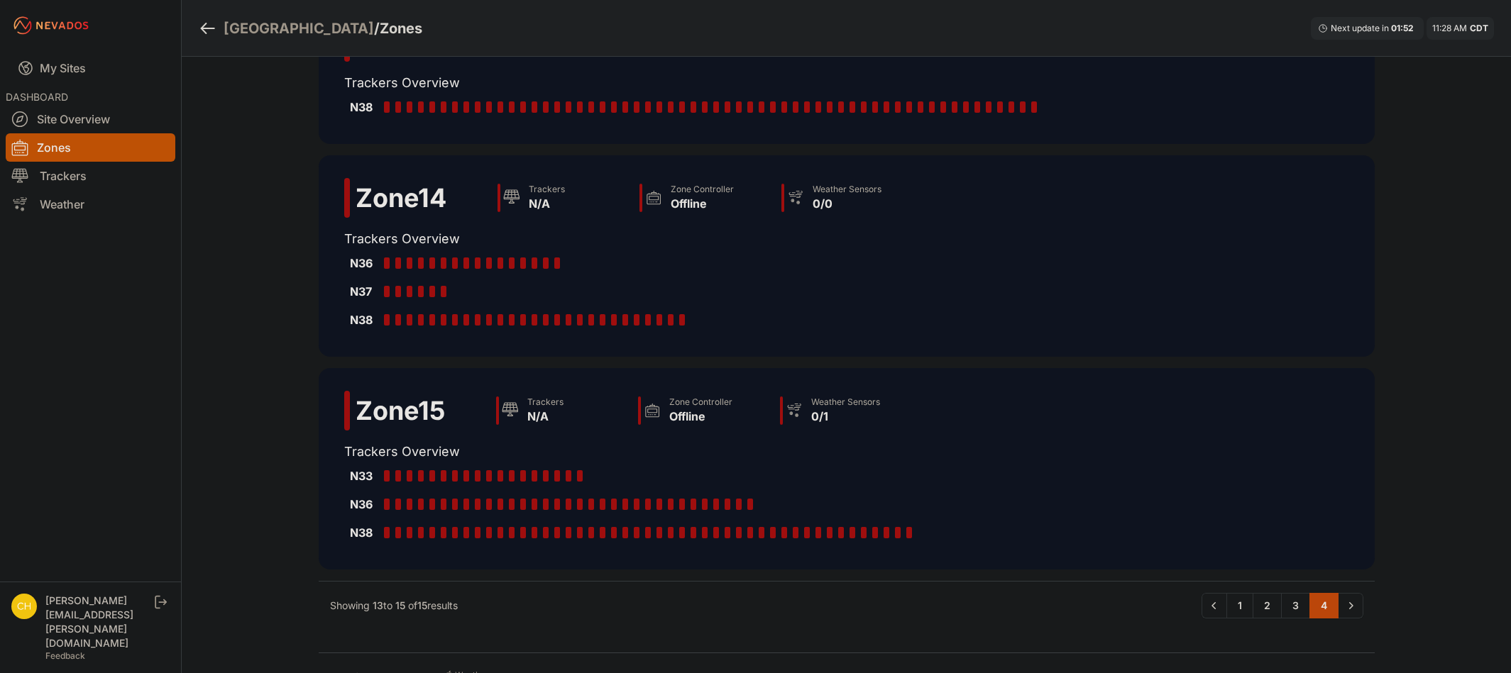
scroll to position [103, 0]
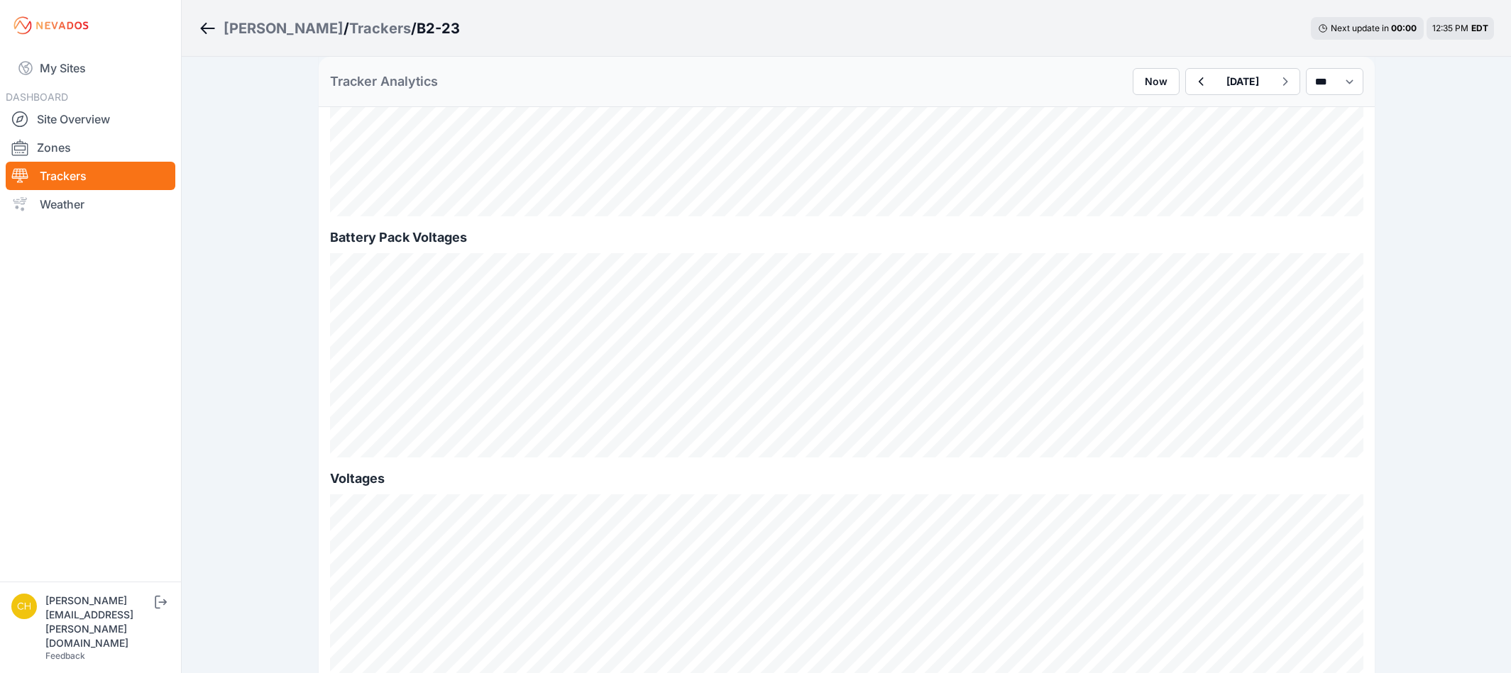
scroll to position [1206, 0]
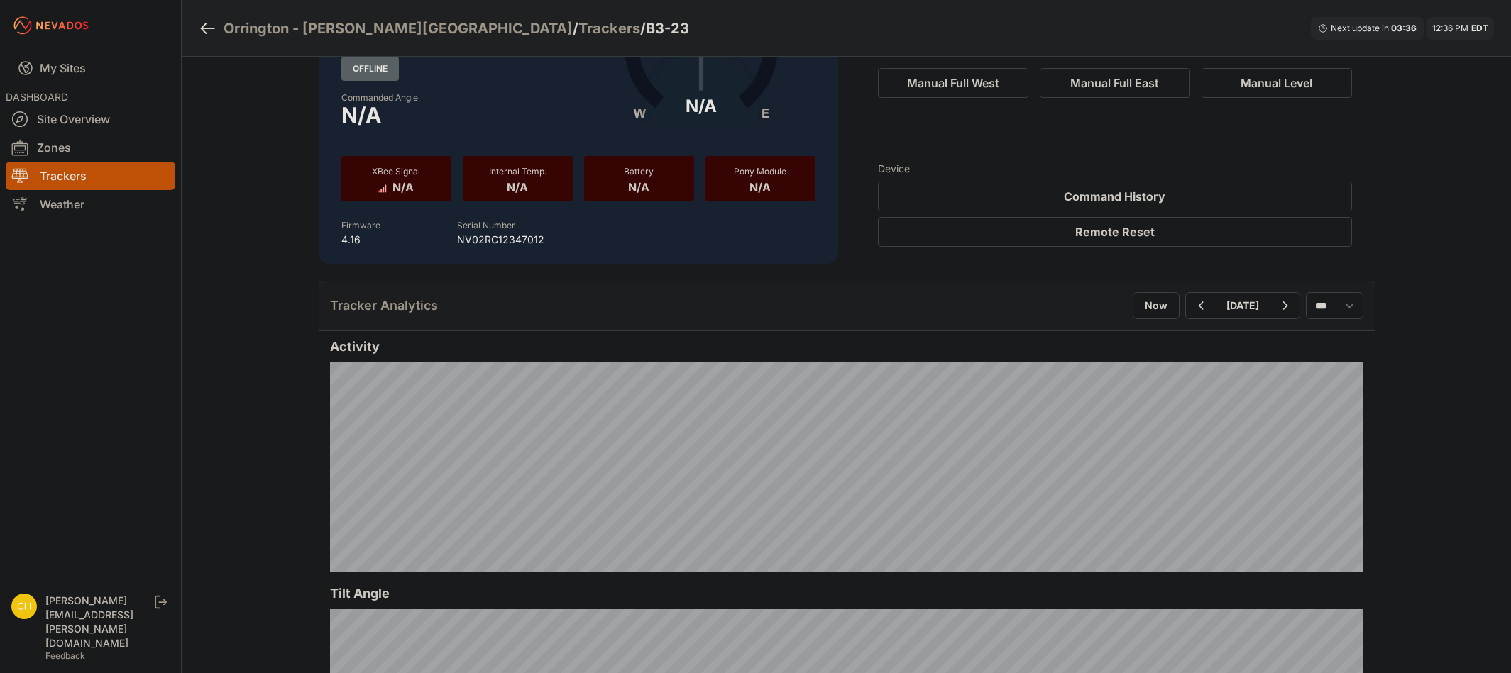
scroll to position [142, 0]
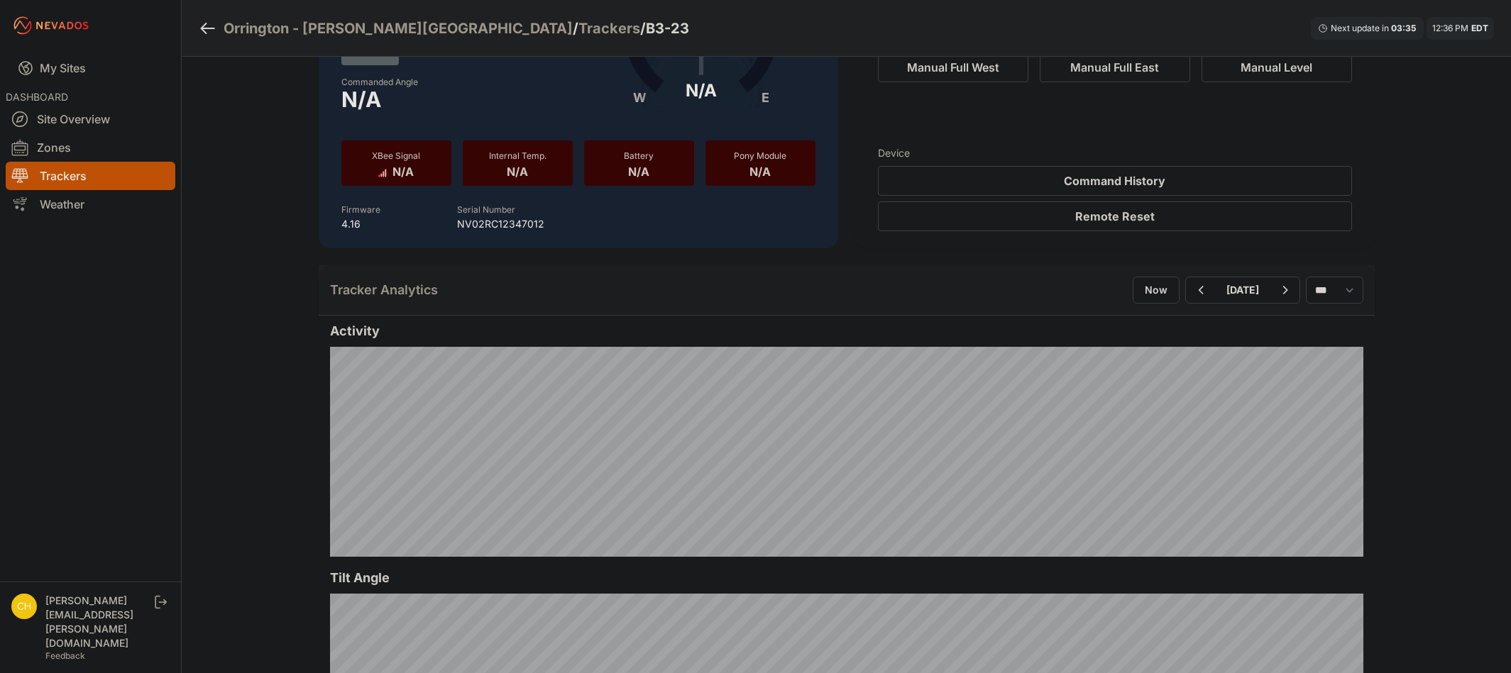
click at [33, 620] on img at bounding box center [24, 607] width 26 height 26
click at [101, 59] on link "My Sites" at bounding box center [91, 68] width 170 height 34
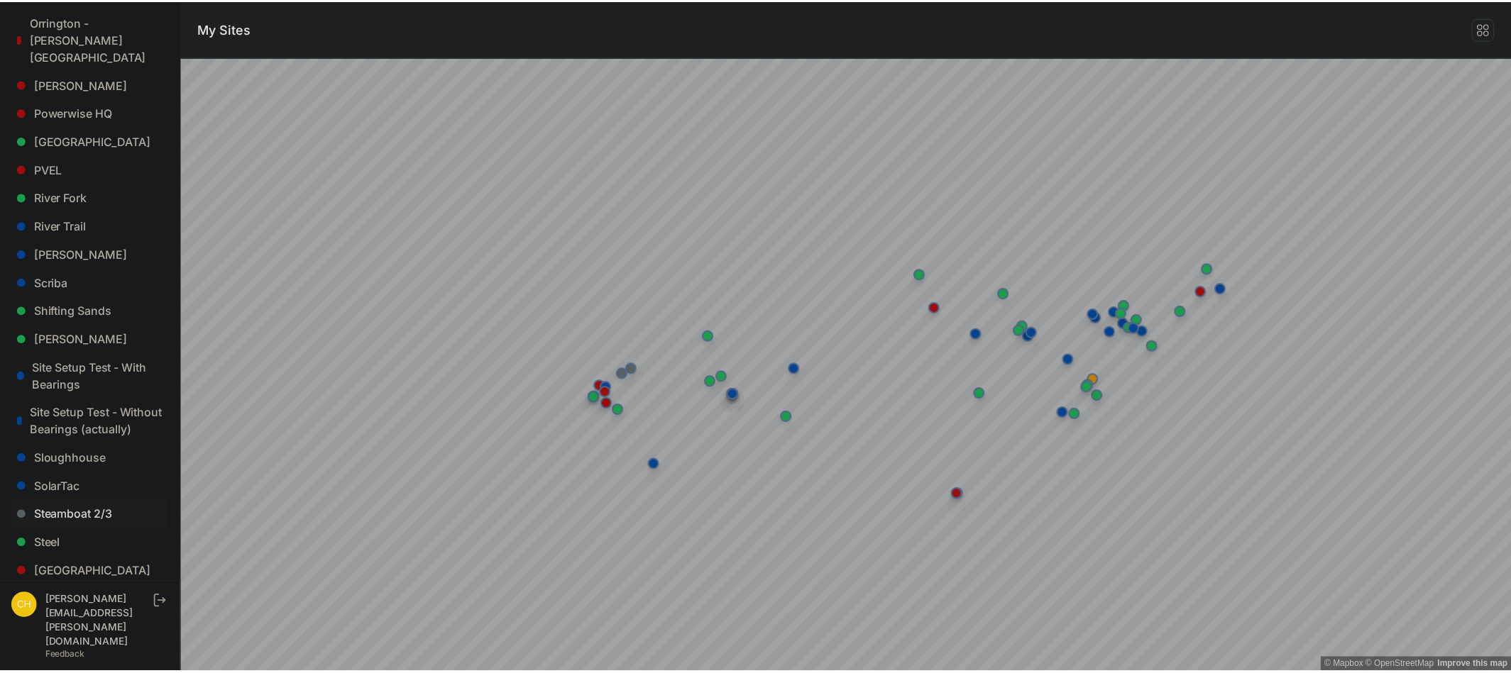
scroll to position [1005, 0]
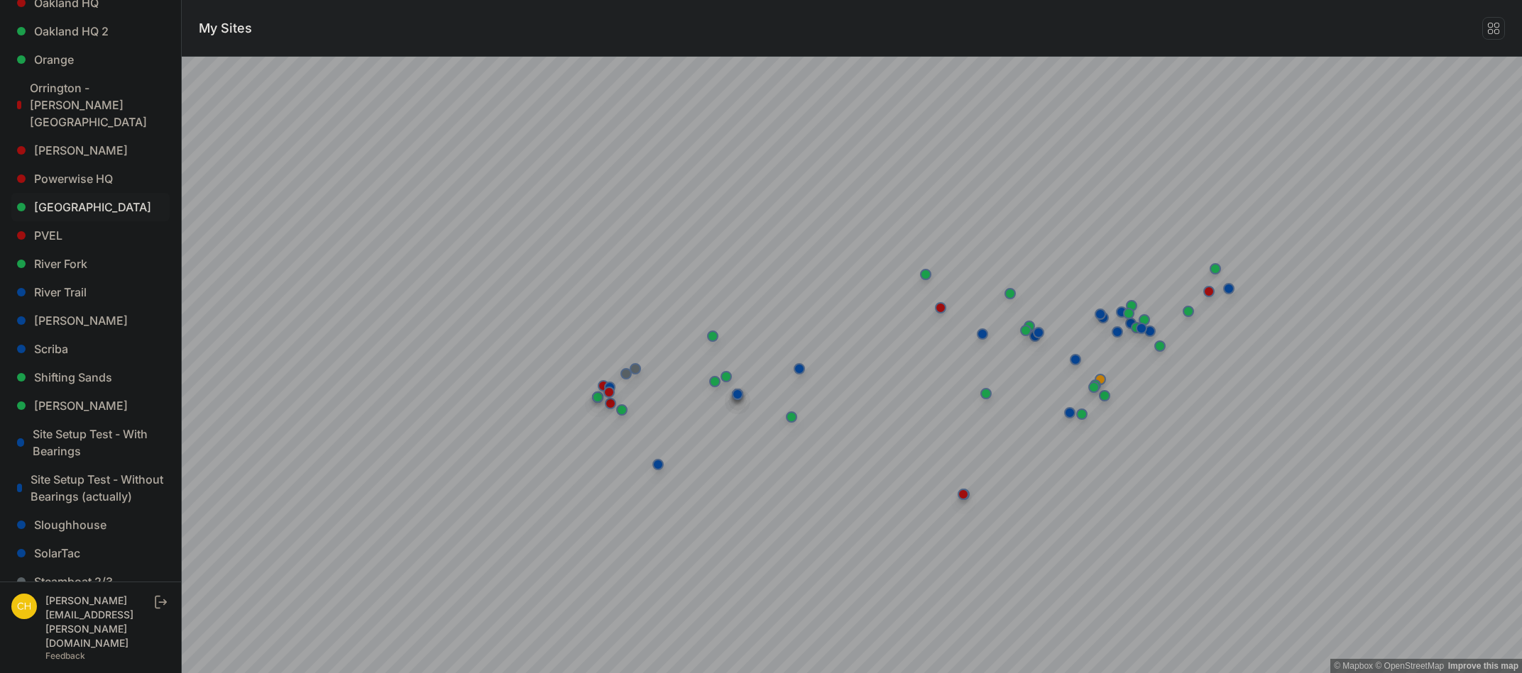
click at [99, 193] on link "[GEOGRAPHIC_DATA]" at bounding box center [90, 207] width 158 height 28
